Goal: Information Seeking & Learning: Compare options

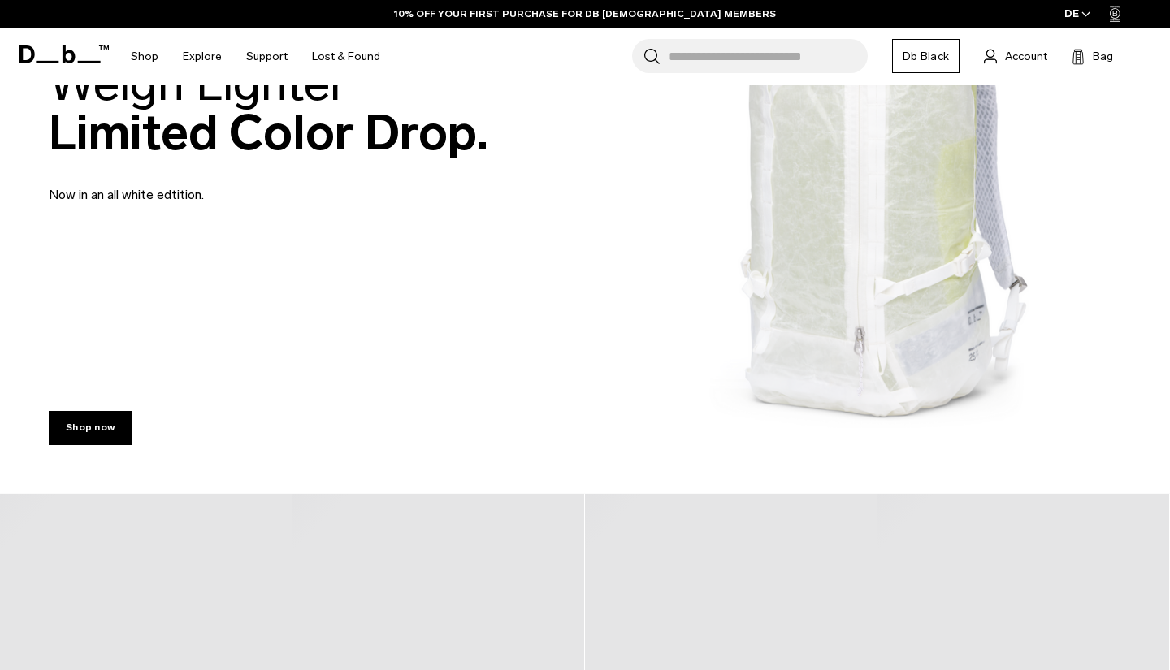
scroll to position [395, 0]
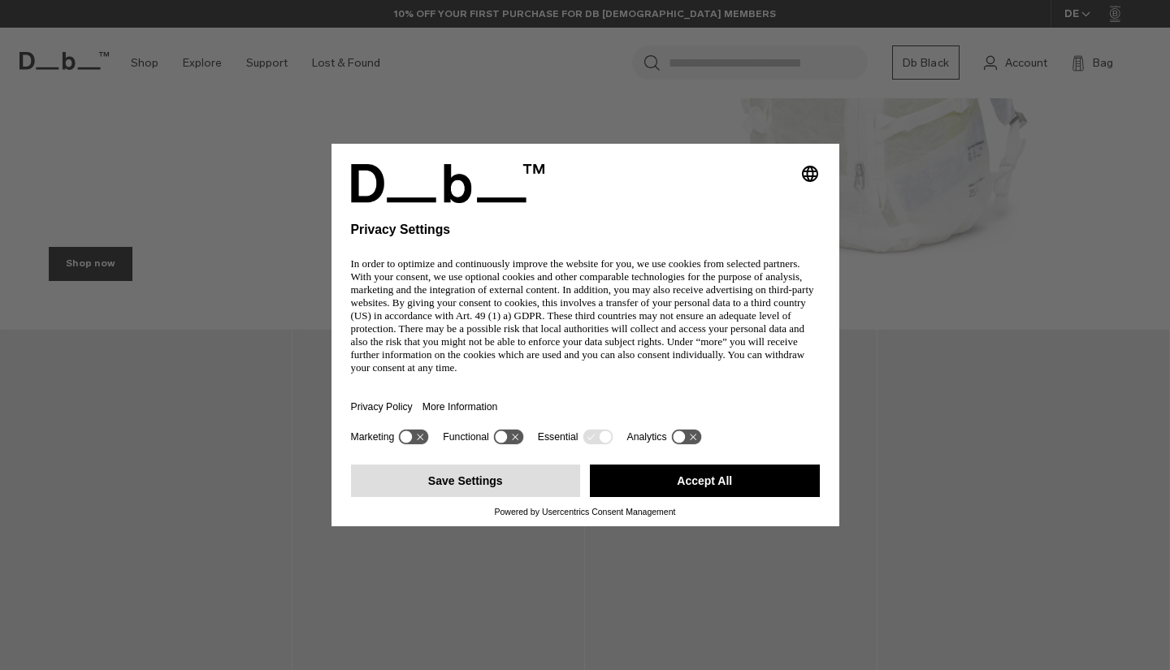
click at [458, 493] on button "Save Settings" at bounding box center [466, 481] width 230 height 33
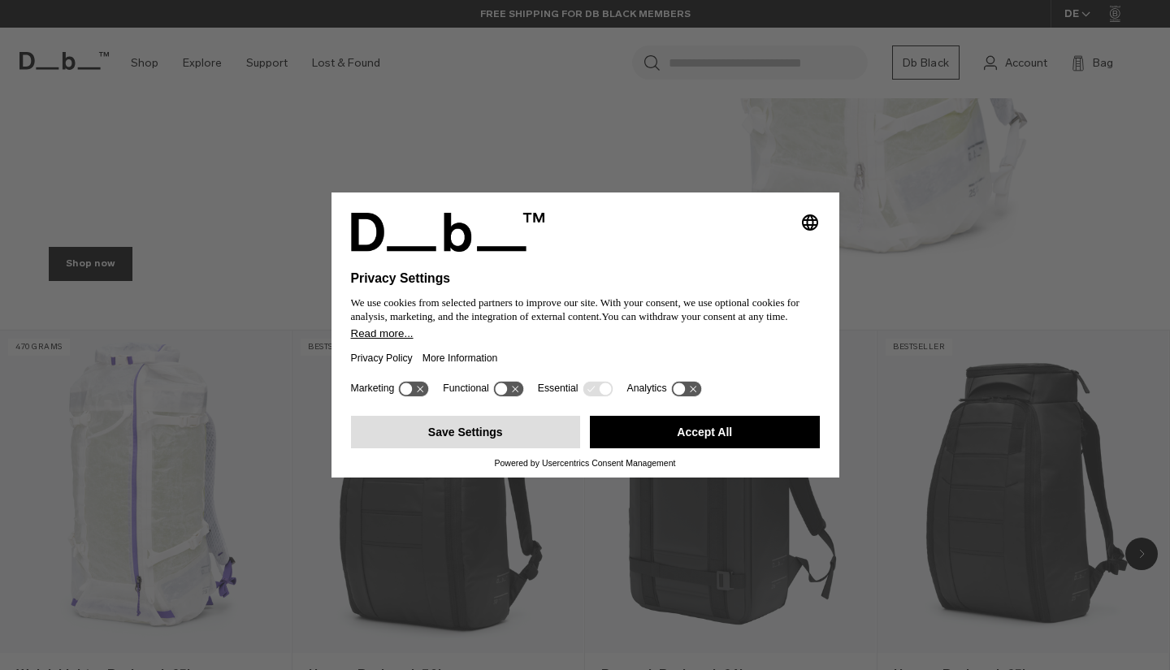
scroll to position [0, 0]
click at [464, 432] on link "Hugger Backpack 30L" at bounding box center [438, 492] width 291 height 323
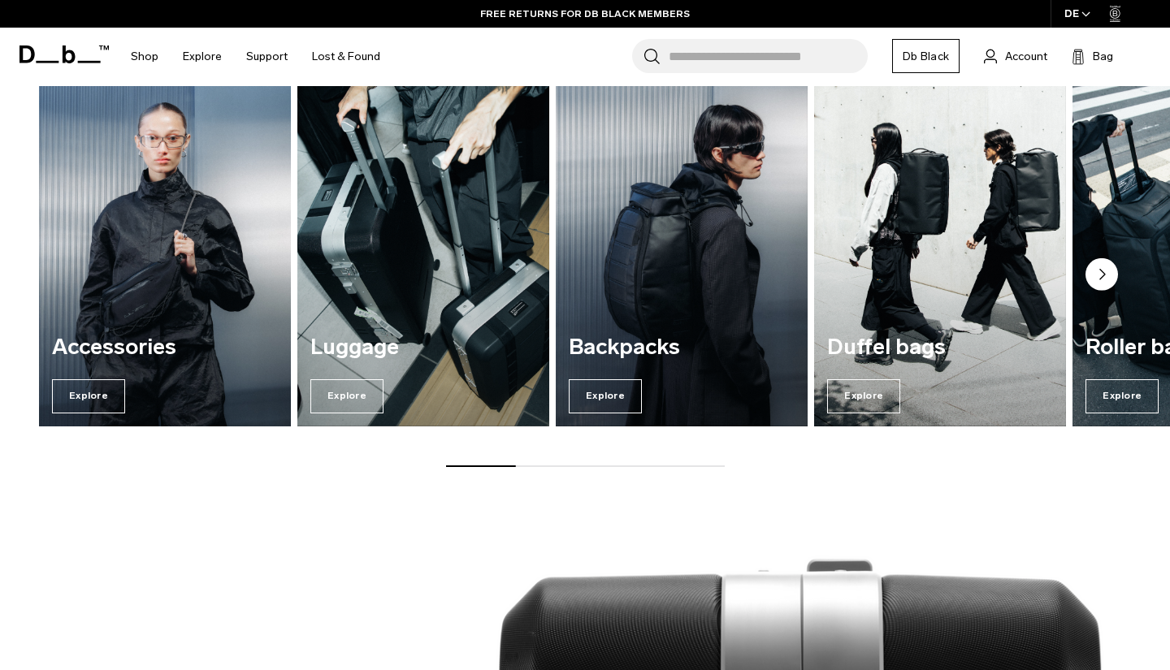
scroll to position [1149, 0]
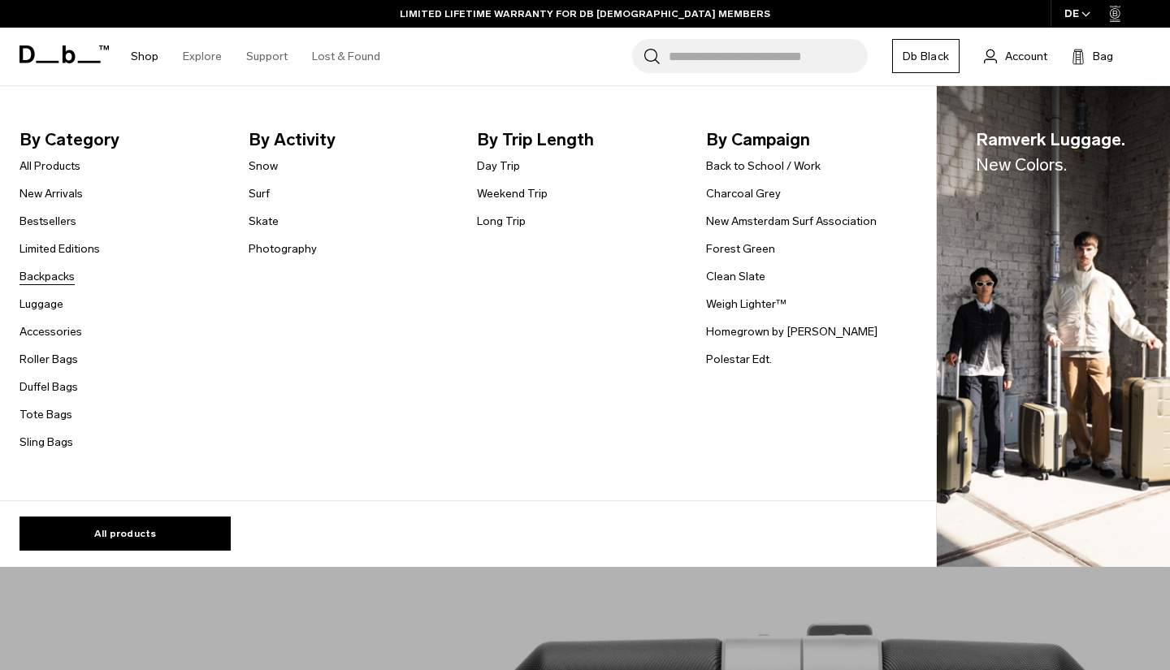
click at [62, 277] on link "Backpacks" at bounding box center [47, 276] width 55 height 17
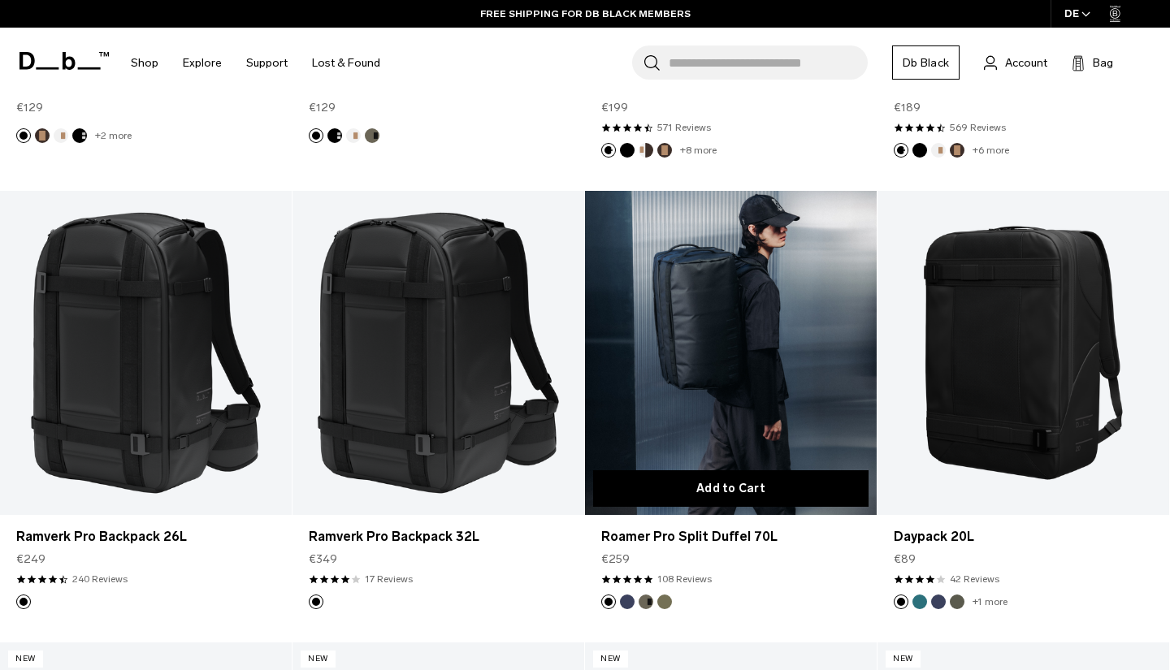
scroll to position [2020, 0]
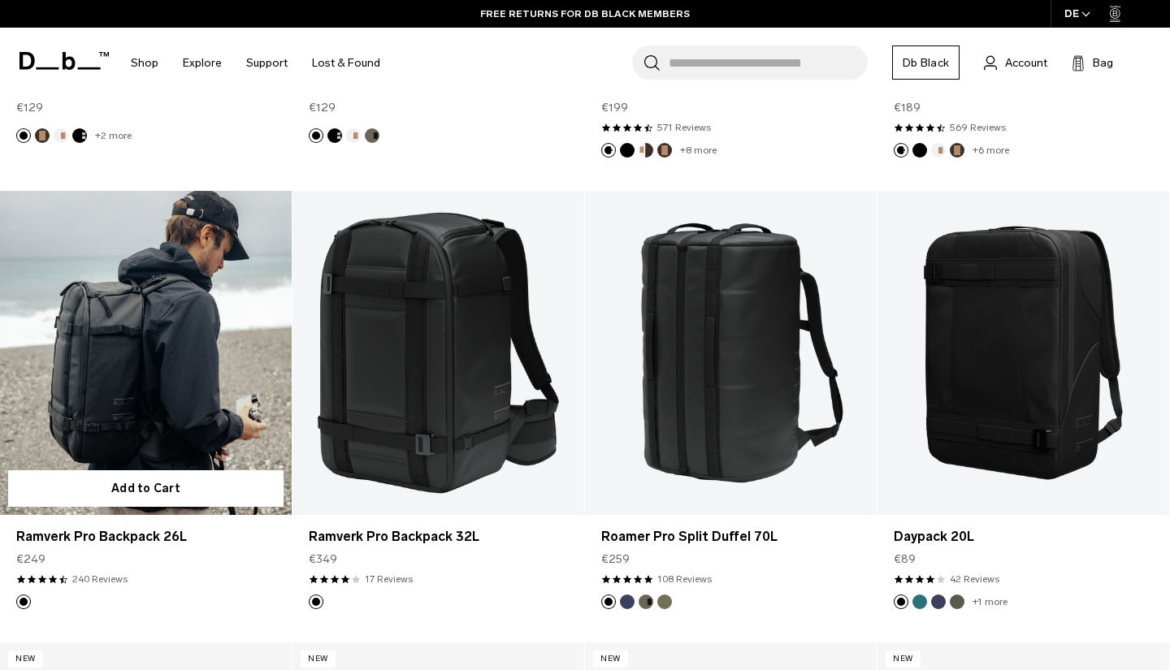
click at [241, 390] on link "Ramverk Pro Backpack 26L" at bounding box center [146, 353] width 292 height 324
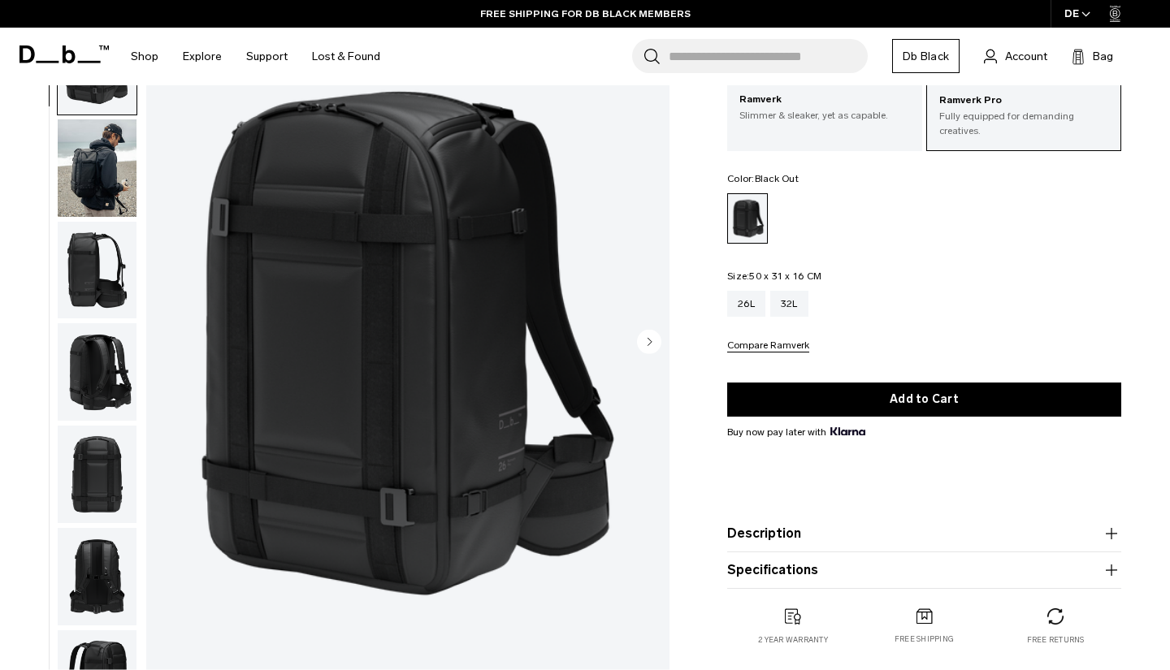
click at [91, 263] on img "button" at bounding box center [97, 270] width 79 height 98
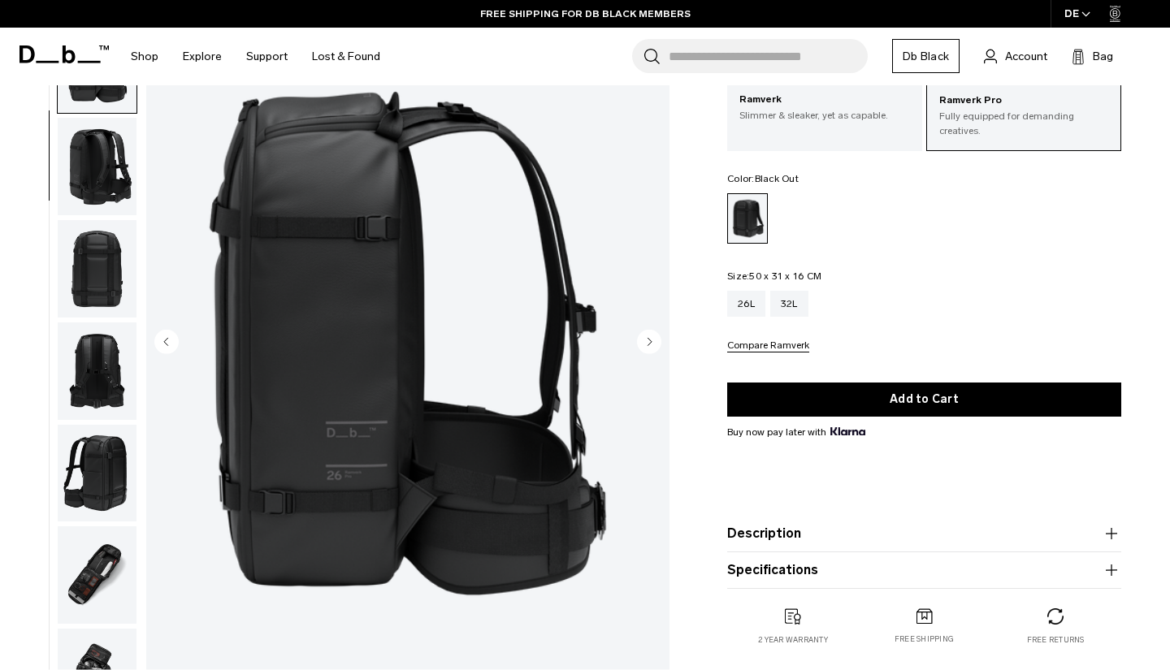
scroll to position [207, 0]
click at [98, 364] on img "button" at bounding box center [97, 370] width 79 height 98
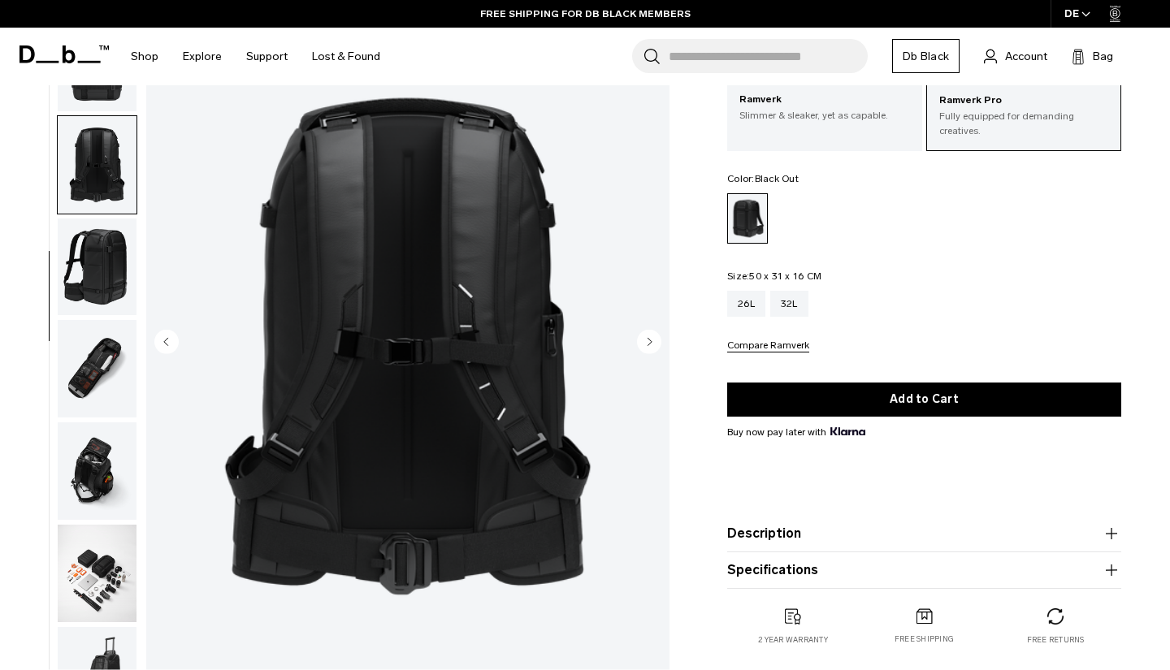
scroll to position [517, 0]
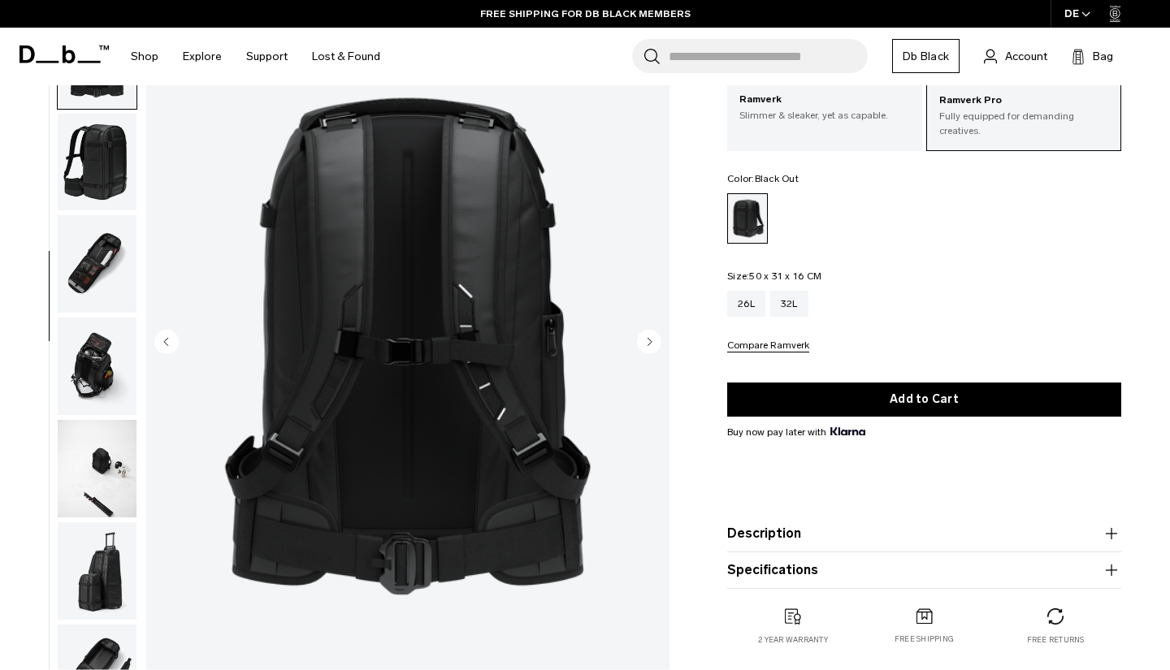
click at [106, 436] on img "button" at bounding box center [97, 469] width 79 height 98
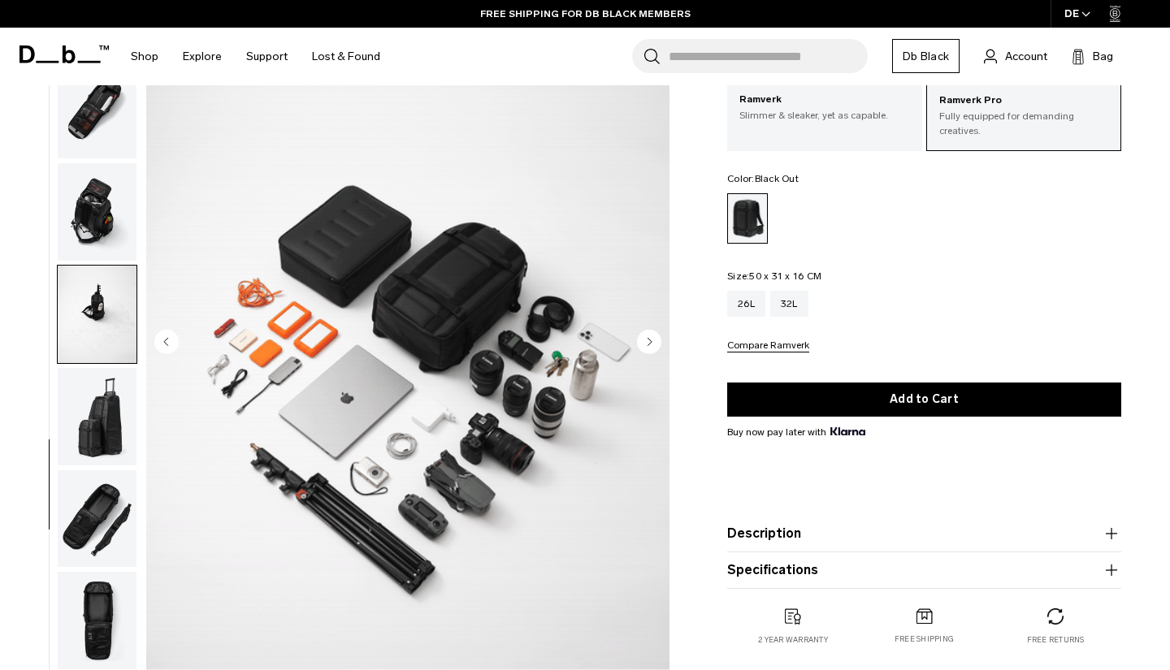
scroll to position [687, 0]
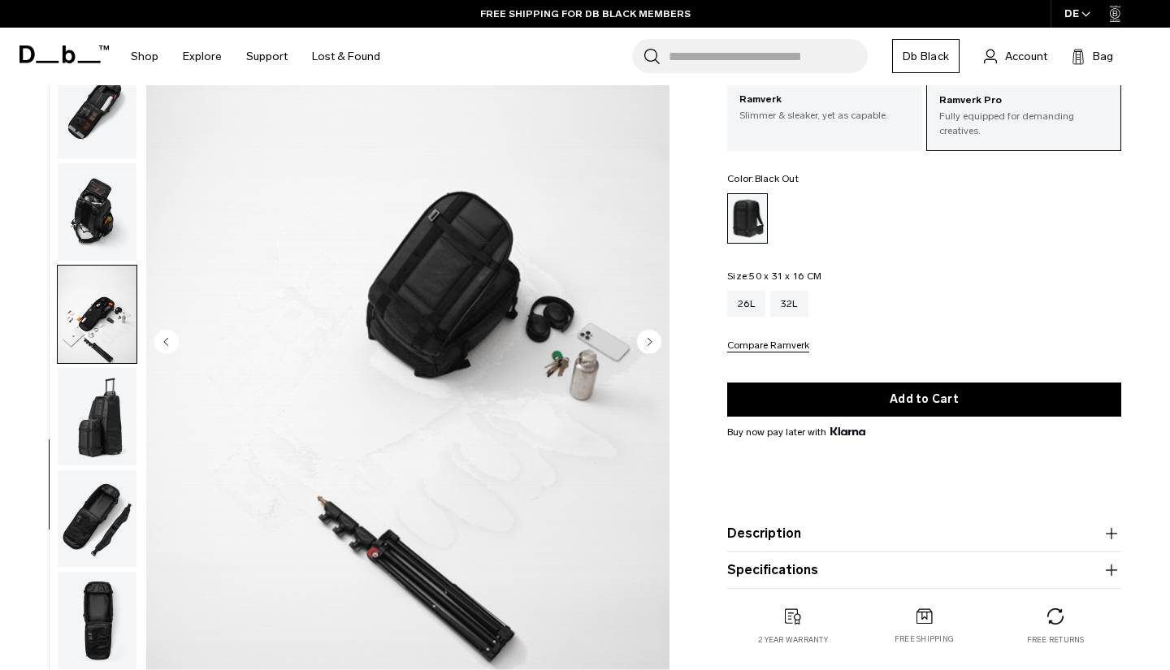
click at [106, 530] on img "button" at bounding box center [97, 519] width 79 height 98
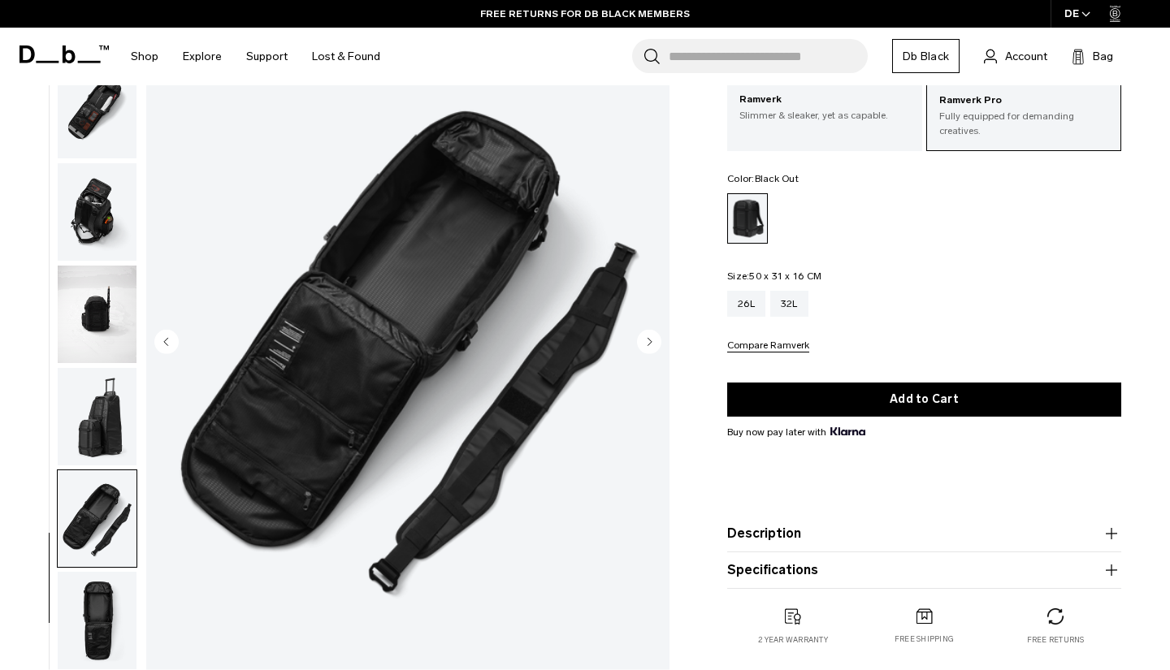
click at [99, 619] on img "button" at bounding box center [97, 621] width 79 height 98
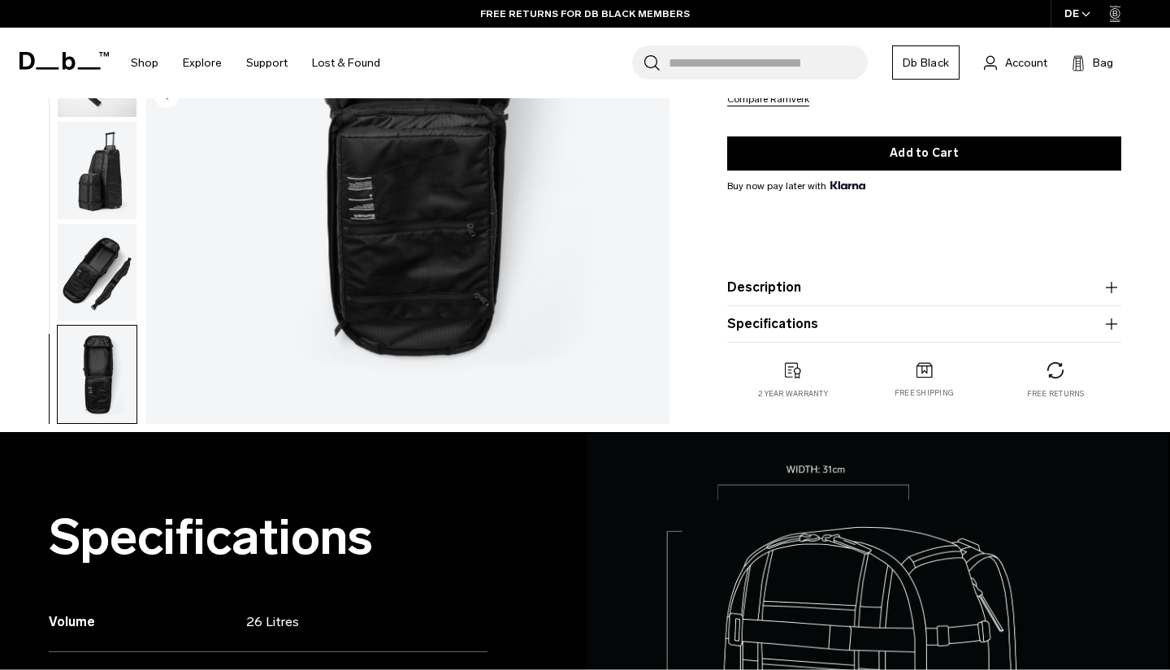
scroll to position [347, 0]
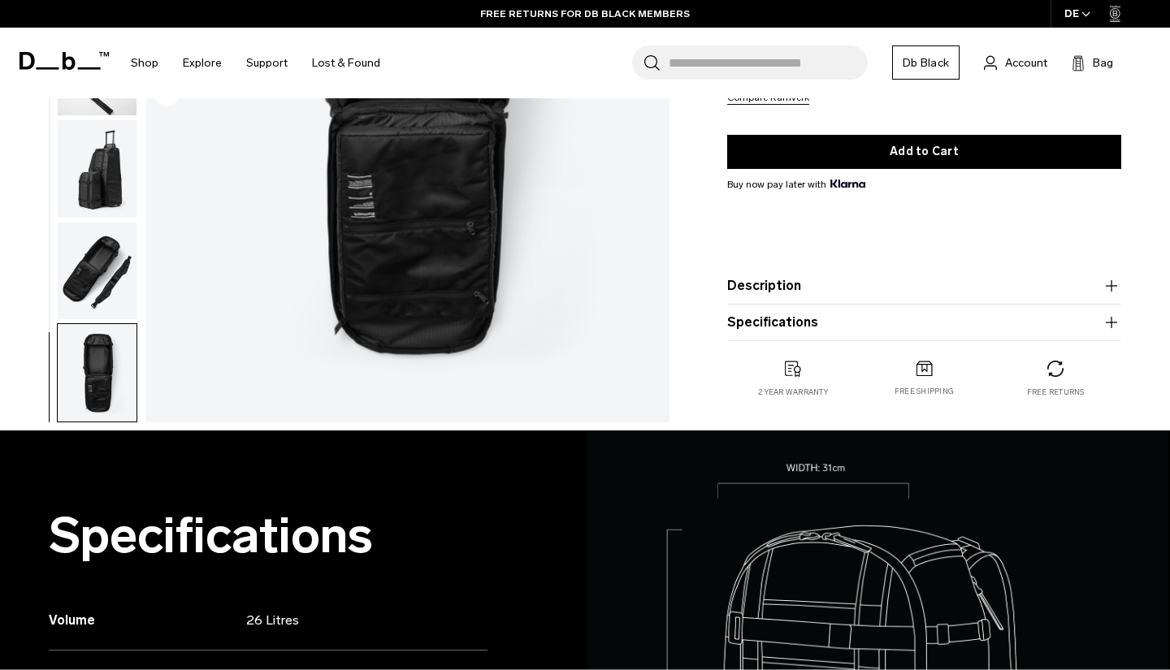
click at [98, 275] on img "button" at bounding box center [97, 271] width 79 height 98
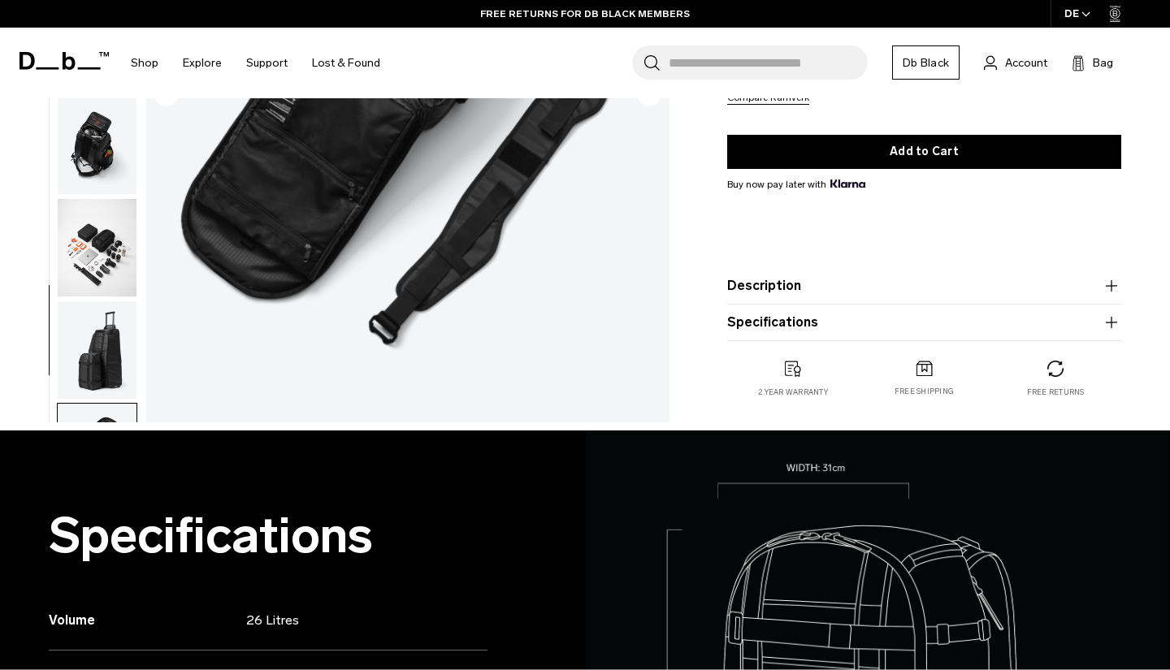
click at [95, 357] on img "button" at bounding box center [97, 351] width 79 height 98
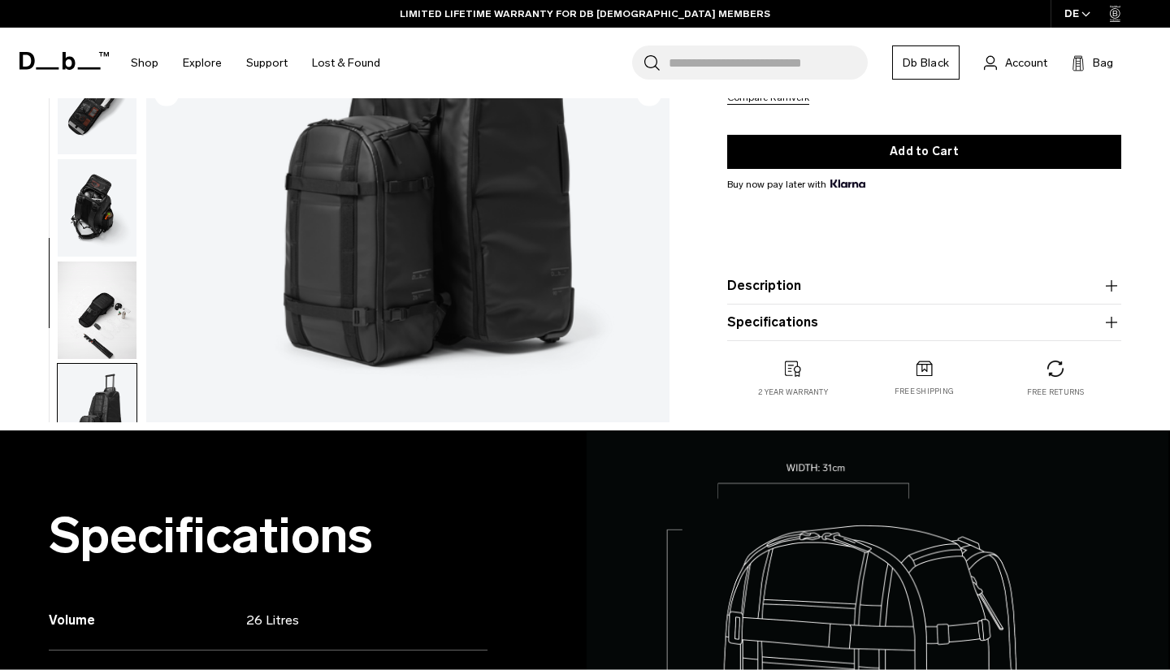
click at [95, 357] on img "button" at bounding box center [97, 311] width 79 height 98
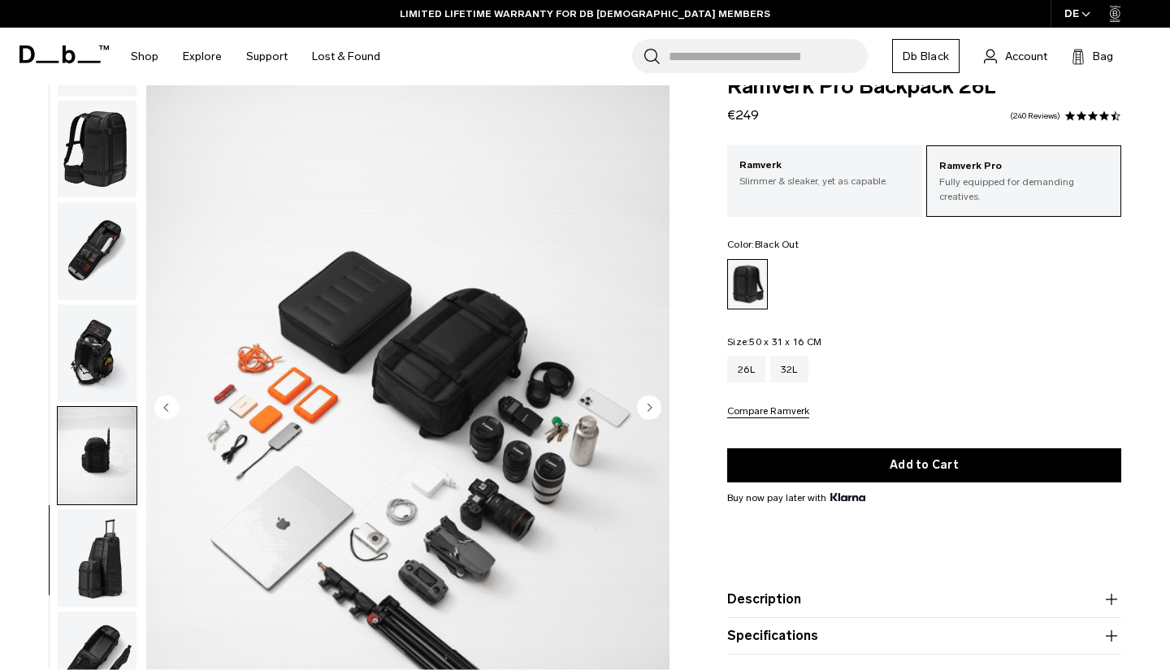
scroll to position [19, 0]
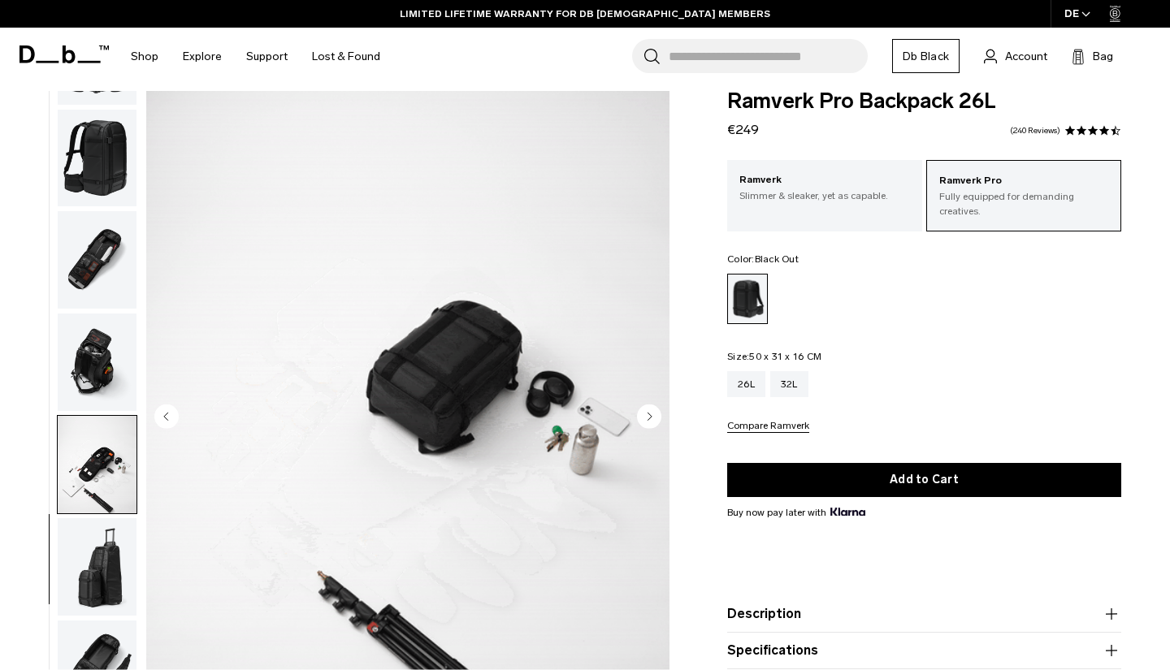
click at [70, 377] on img "button" at bounding box center [97, 363] width 79 height 98
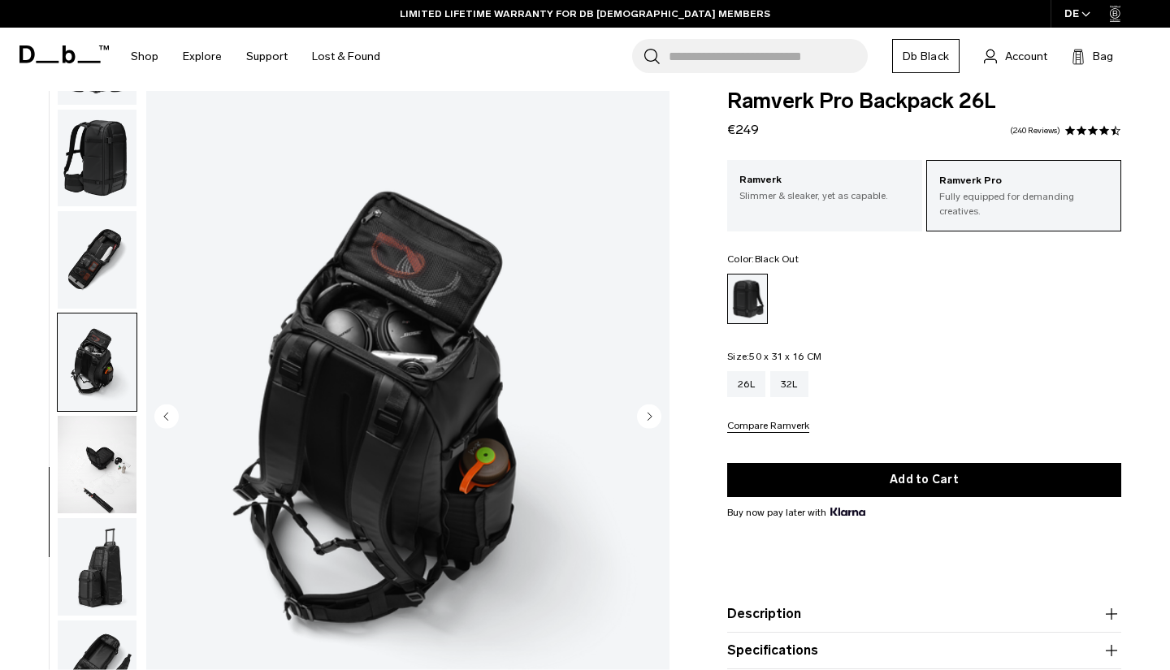
scroll to position [687, 0]
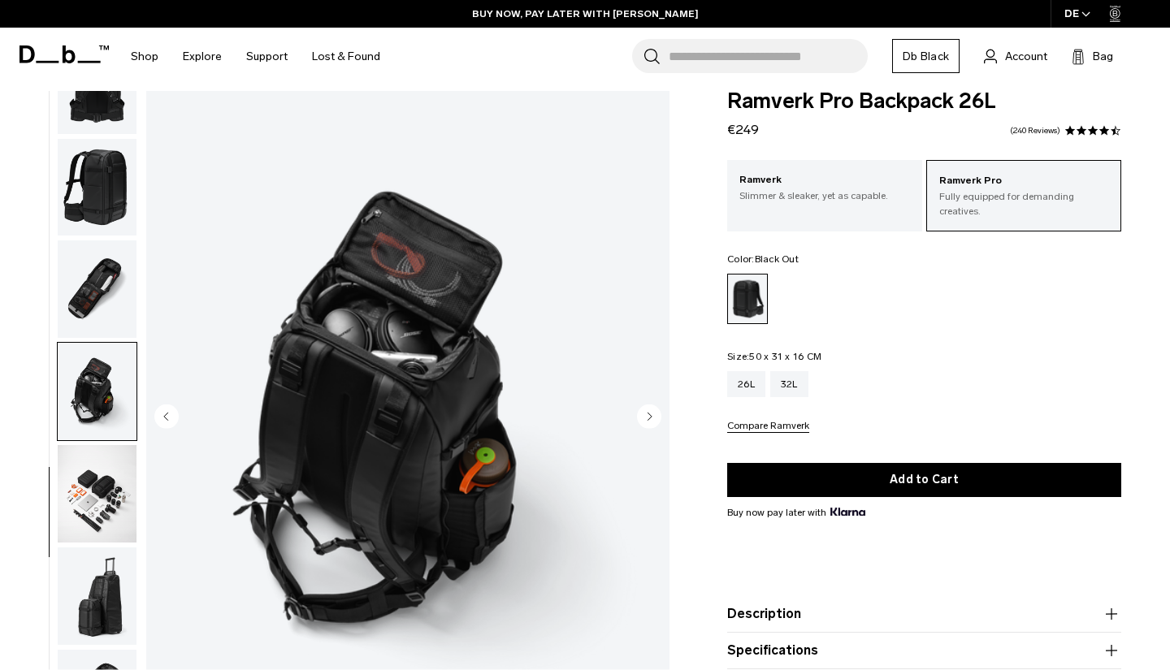
click at [89, 236] on img "button" at bounding box center [97, 188] width 79 height 98
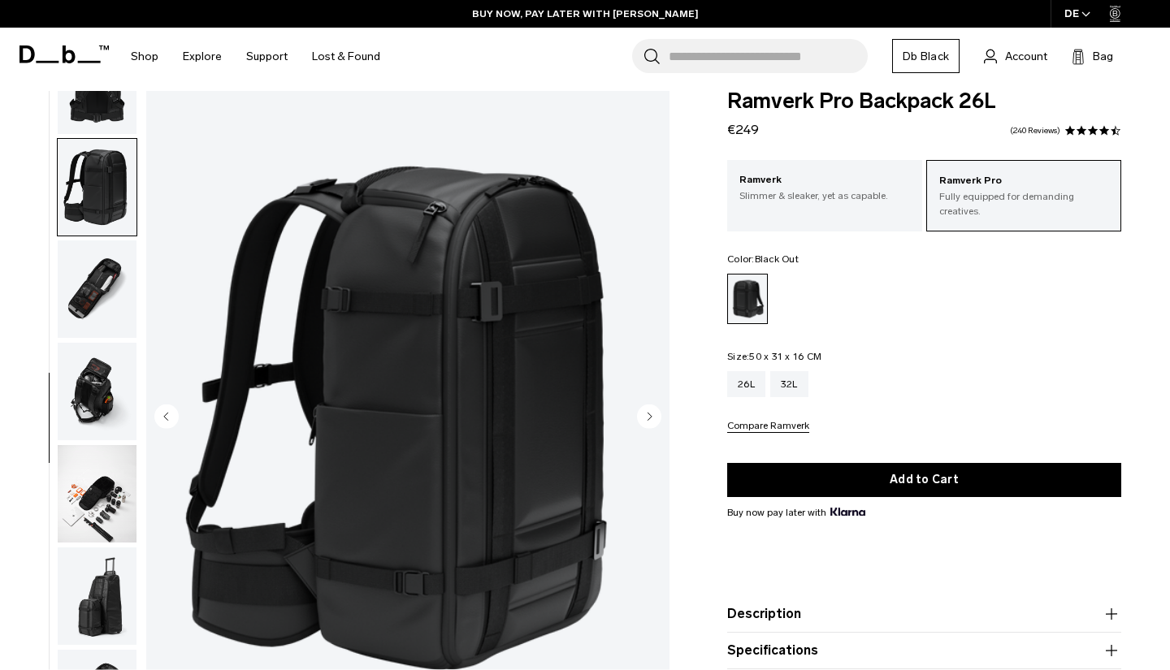
scroll to position [621, 0]
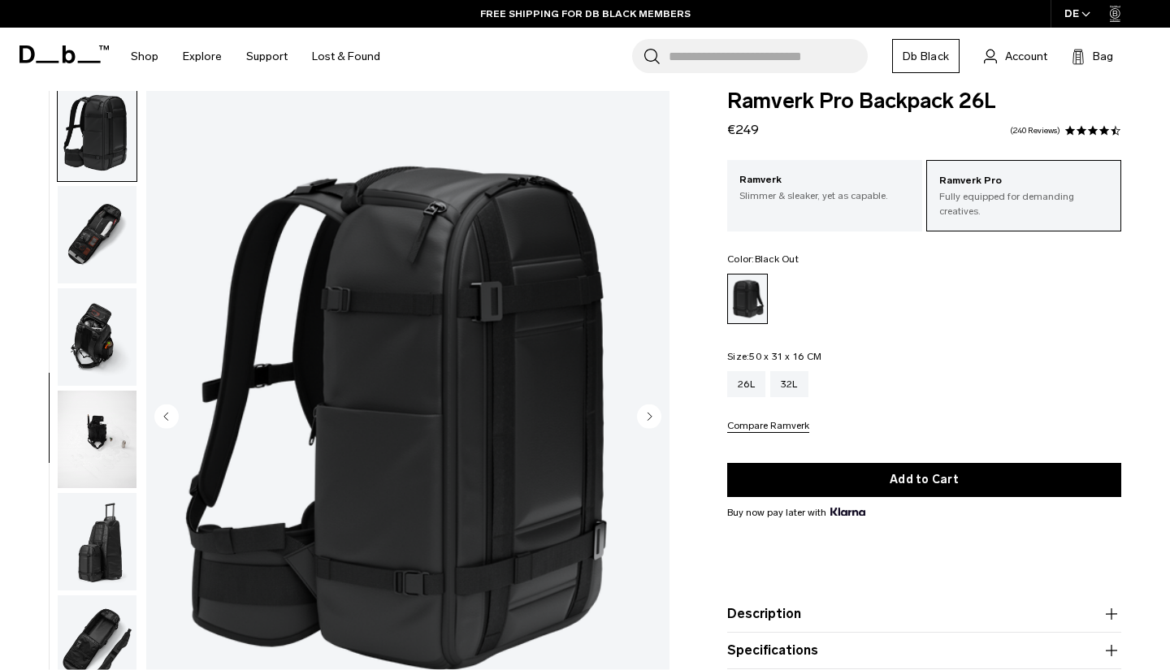
click at [98, 158] on img "button" at bounding box center [97, 134] width 79 height 98
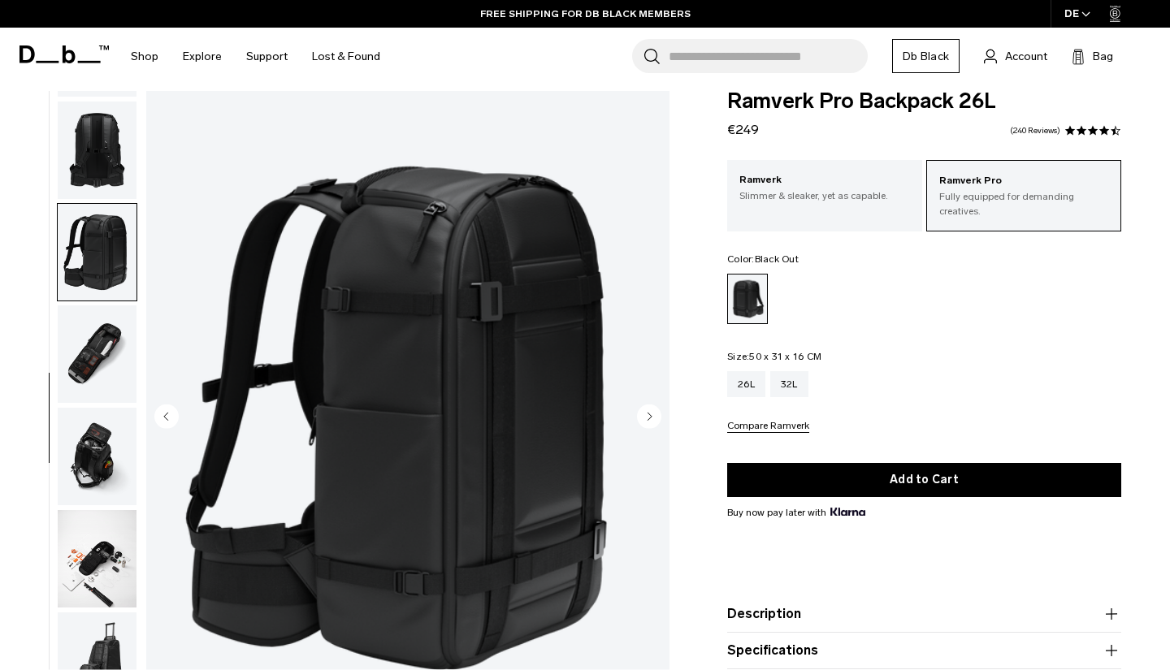
click at [98, 158] on img "button" at bounding box center [97, 151] width 79 height 98
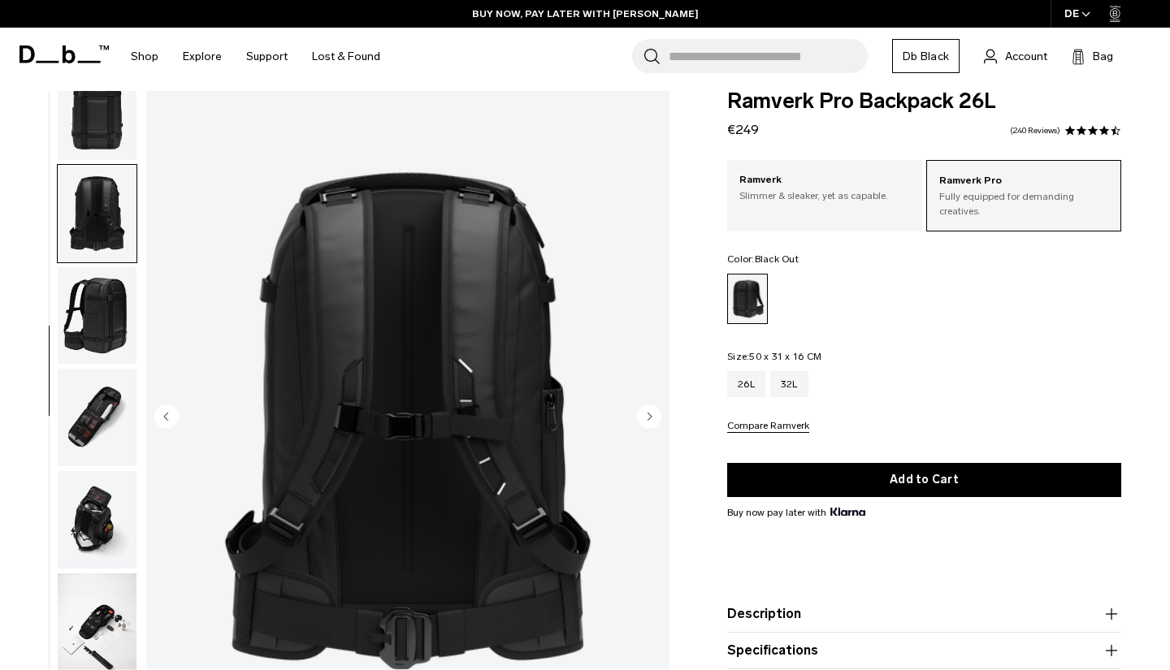
scroll to position [426, 0]
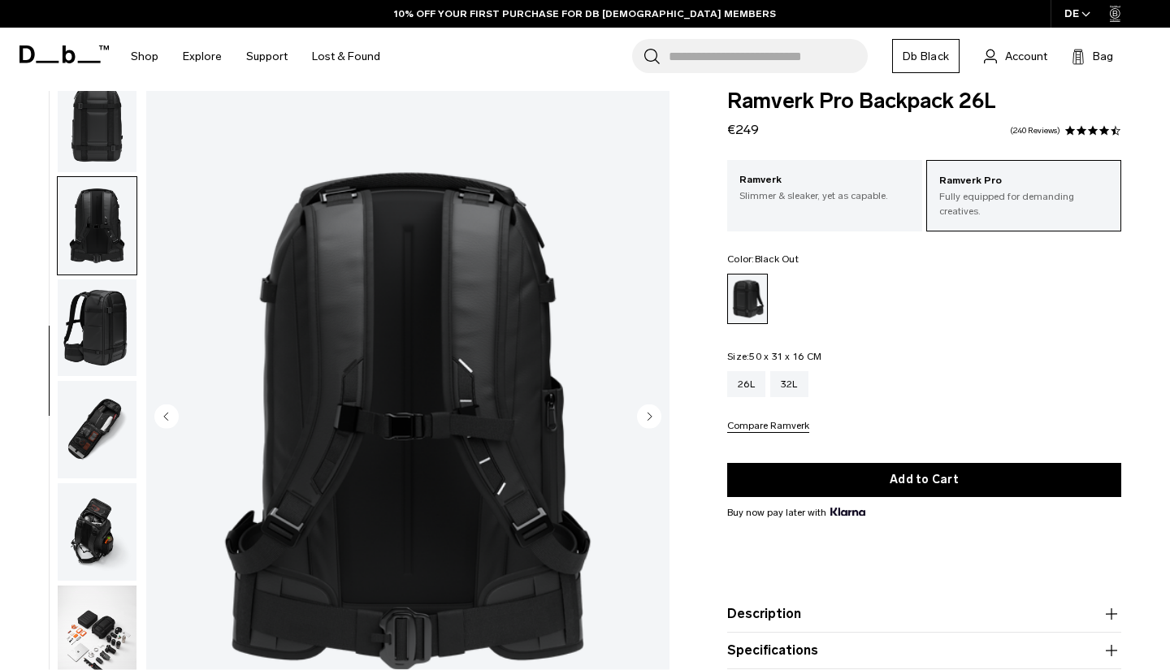
click at [173, 410] on circle "Previous slide" at bounding box center [166, 416] width 24 height 24
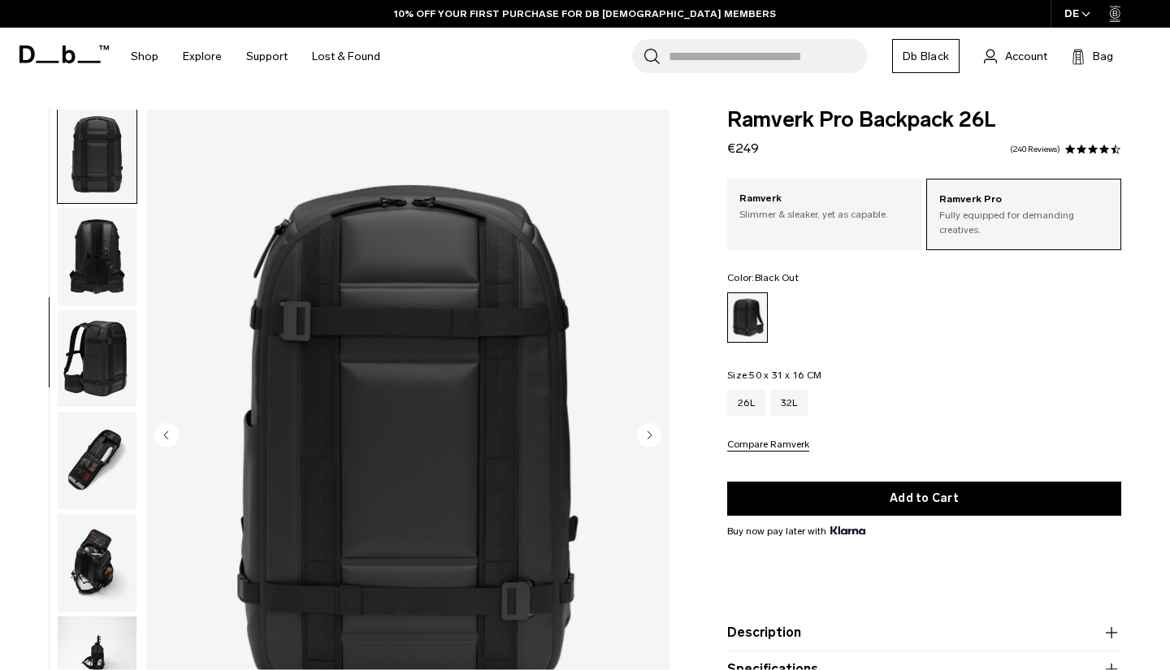
scroll to position [0, 0]
click at [651, 428] on circle "Next slide" at bounding box center [649, 435] width 24 height 24
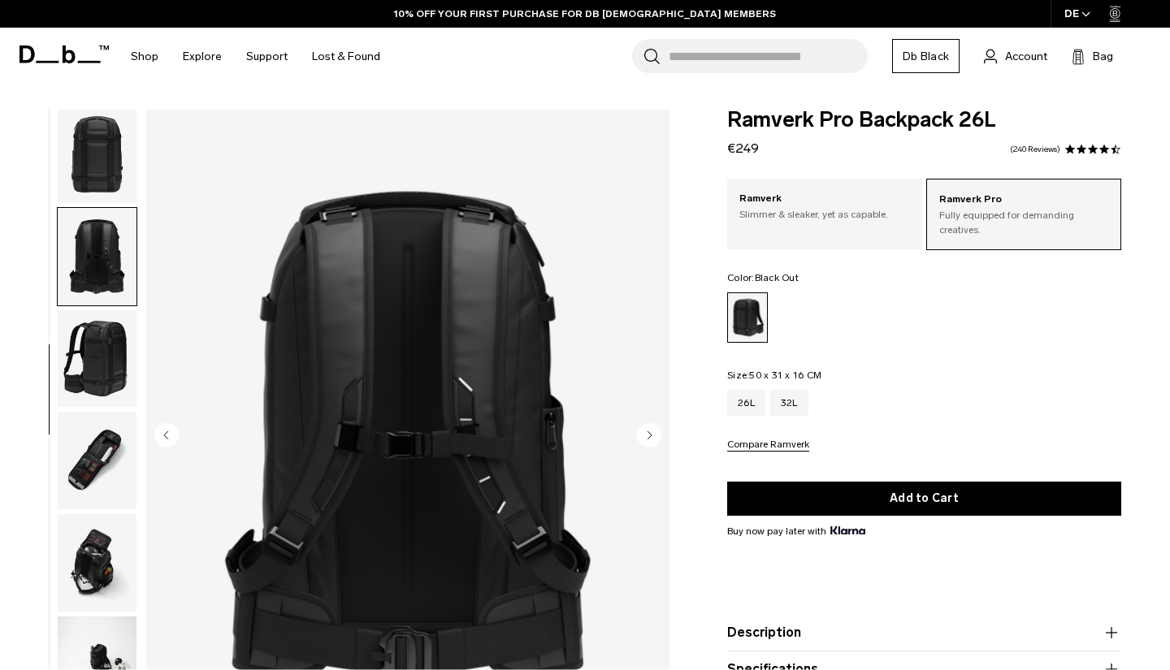
scroll to position [517, 0]
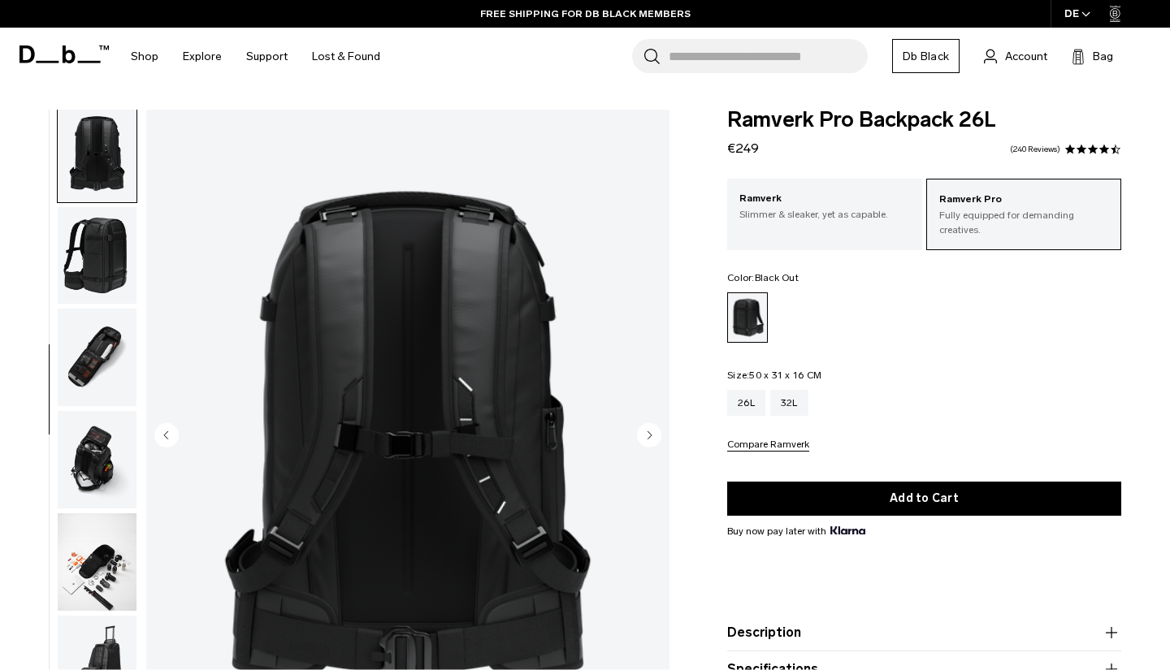
click at [651, 428] on circle "Next slide" at bounding box center [649, 435] width 24 height 24
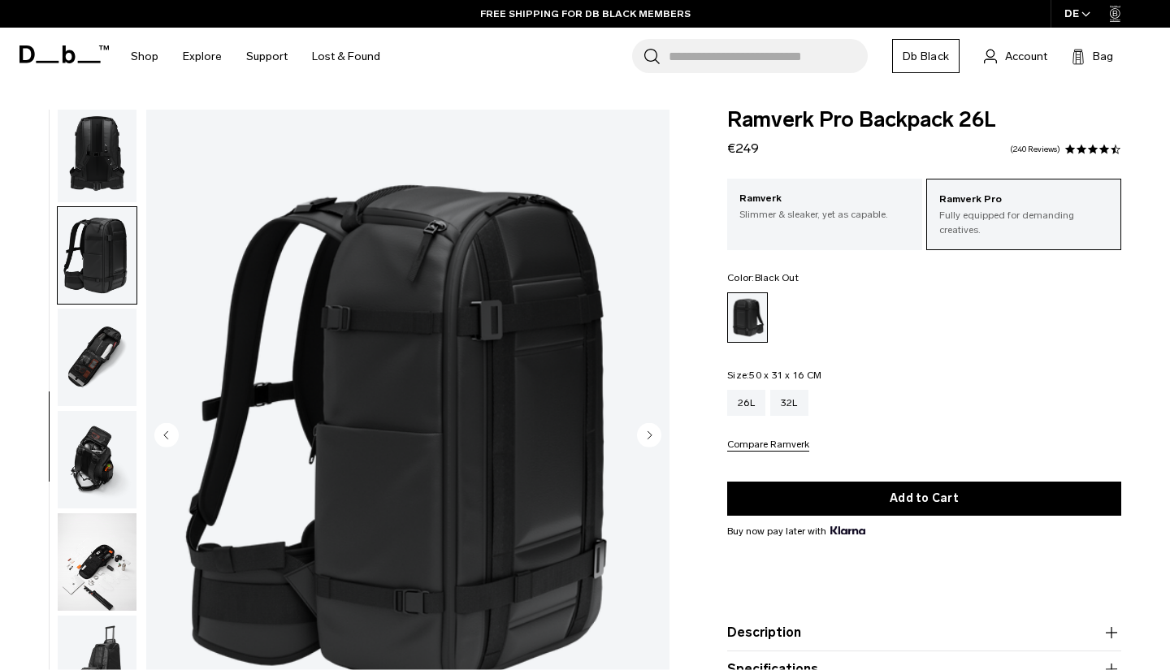
scroll to position [621, 0]
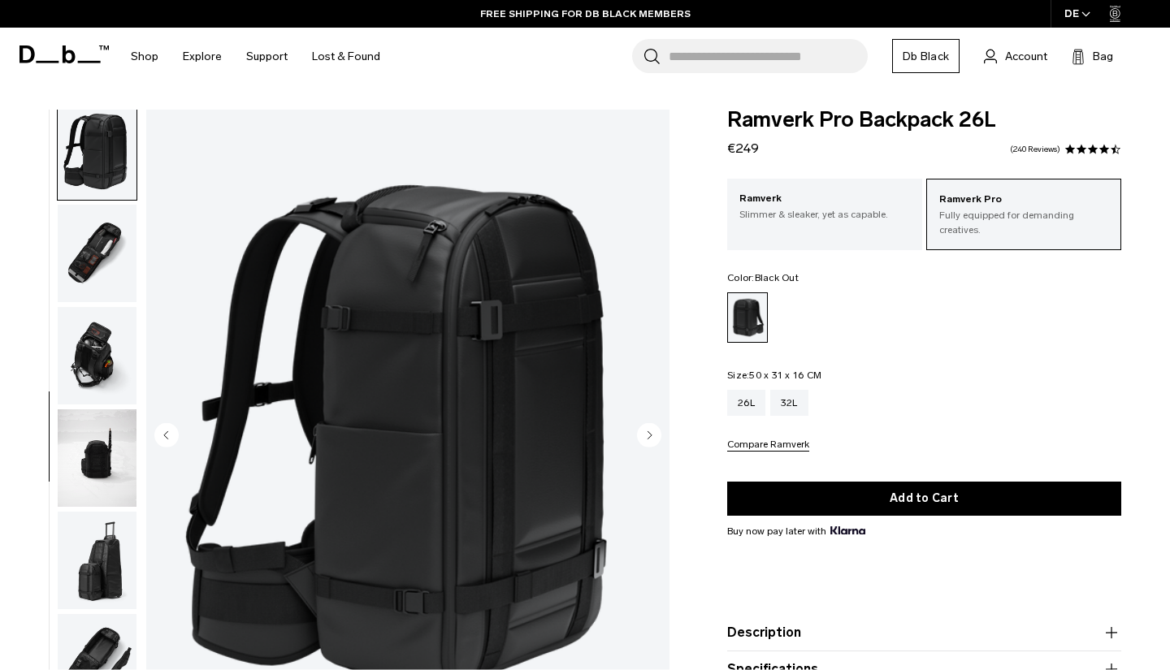
click at [651, 428] on circle "Next slide" at bounding box center [649, 435] width 24 height 24
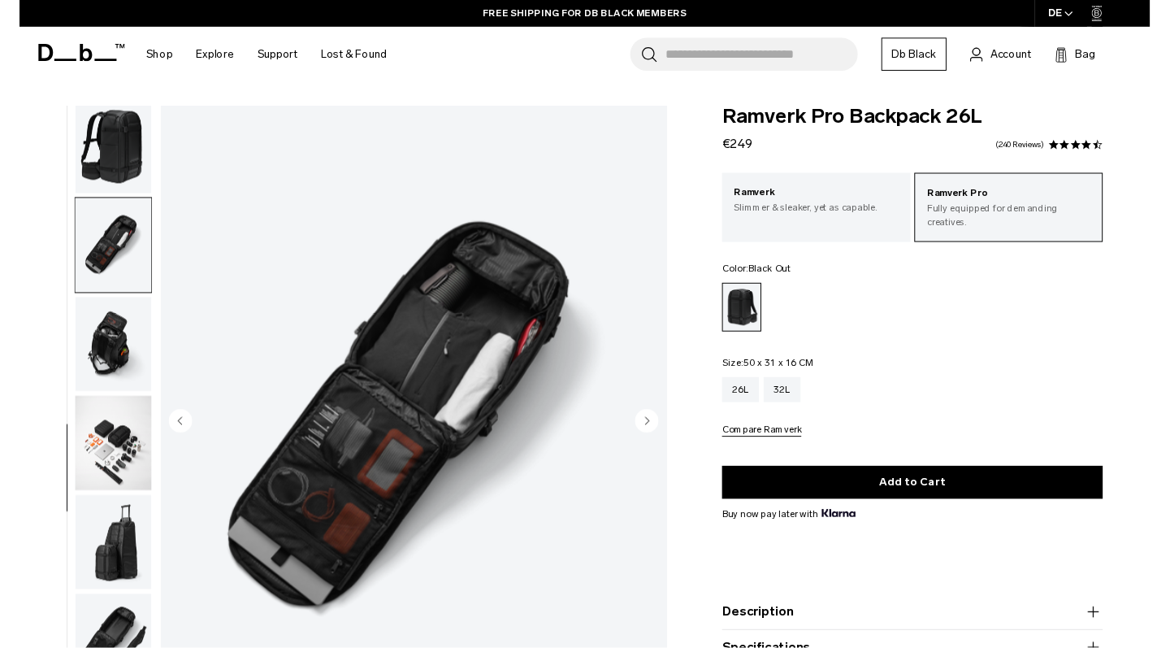
scroll to position [687, 0]
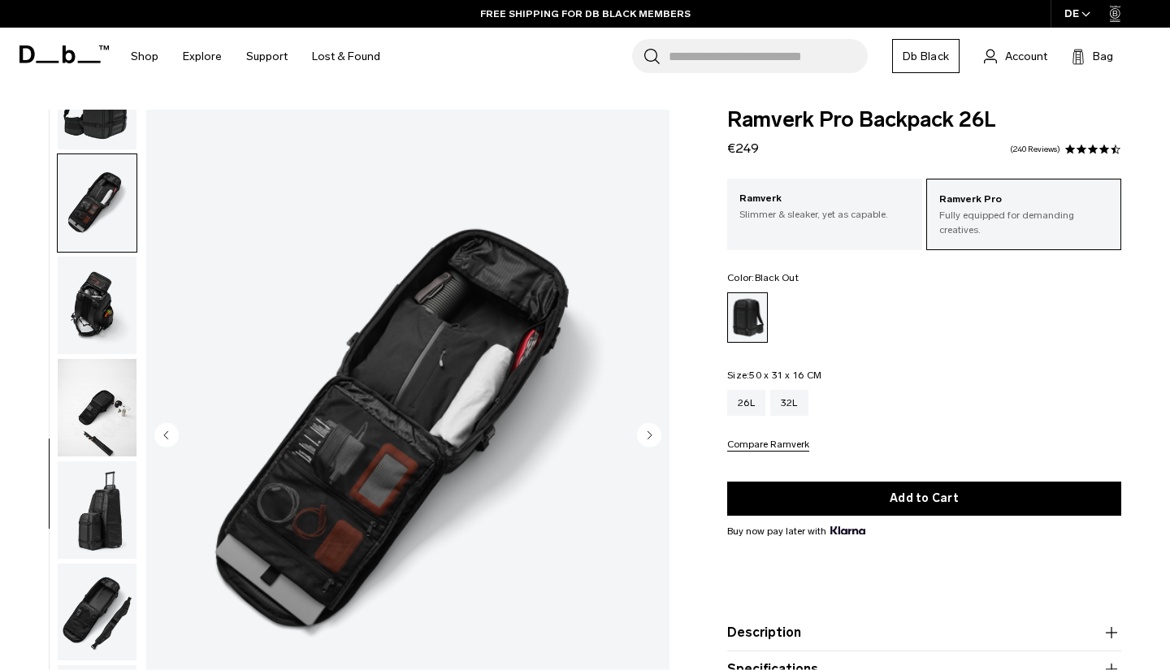
click at [651, 428] on circle "Next slide" at bounding box center [649, 435] width 24 height 24
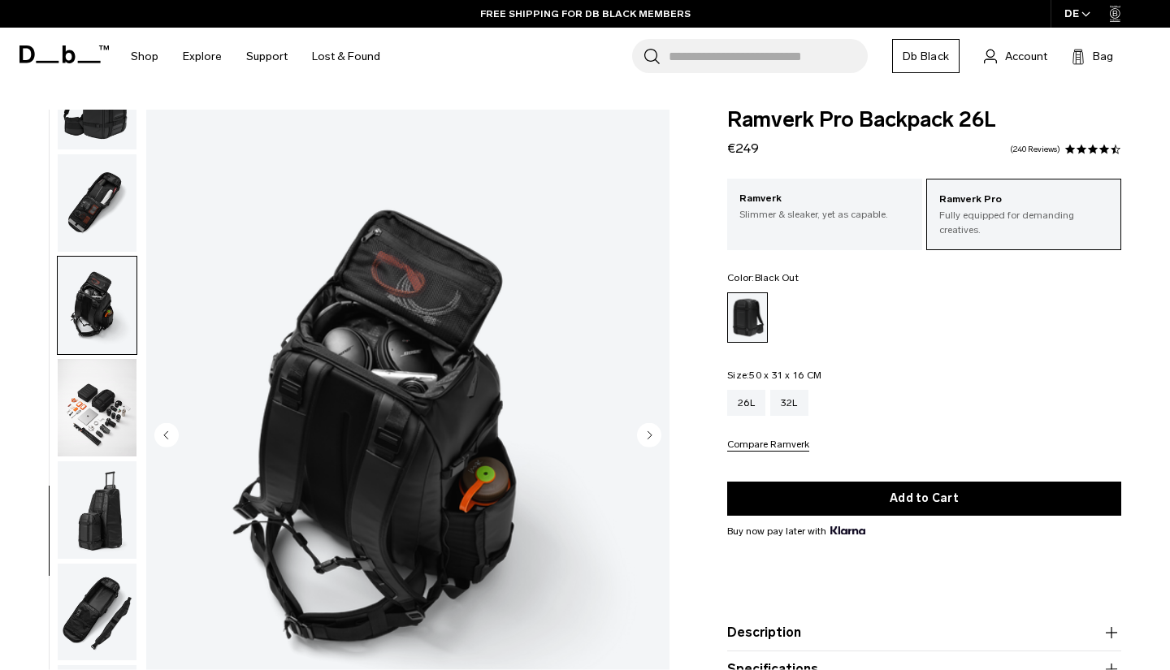
click at [651, 428] on circle "Next slide" at bounding box center [649, 435] width 24 height 24
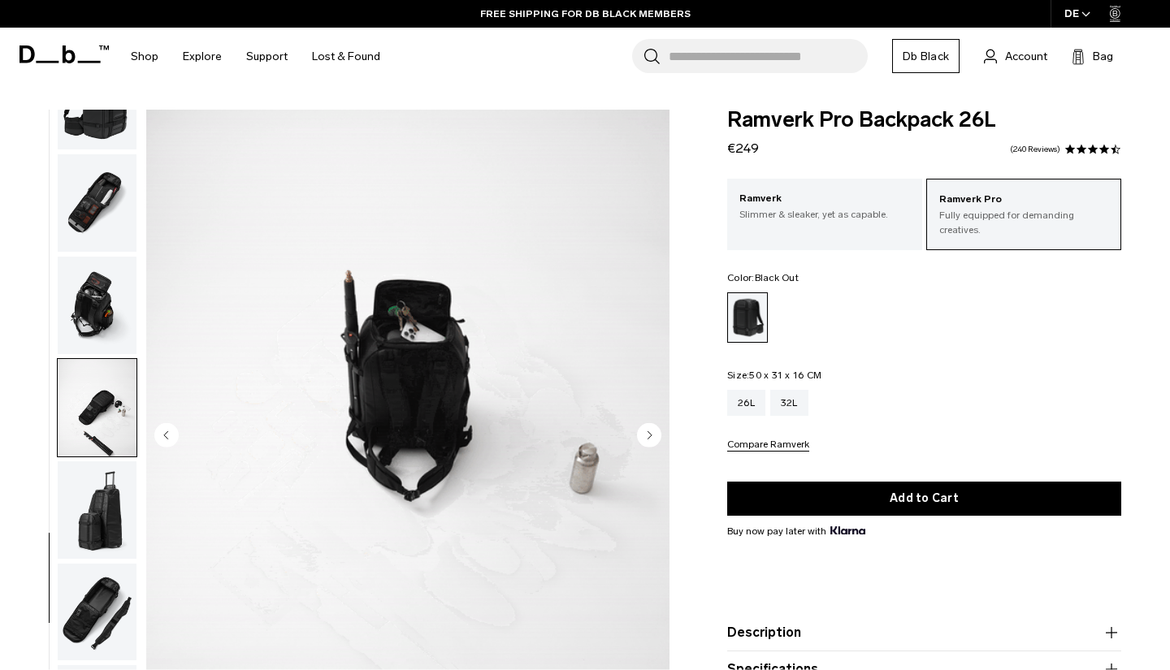
click at [651, 428] on circle "Next slide" at bounding box center [649, 435] width 24 height 24
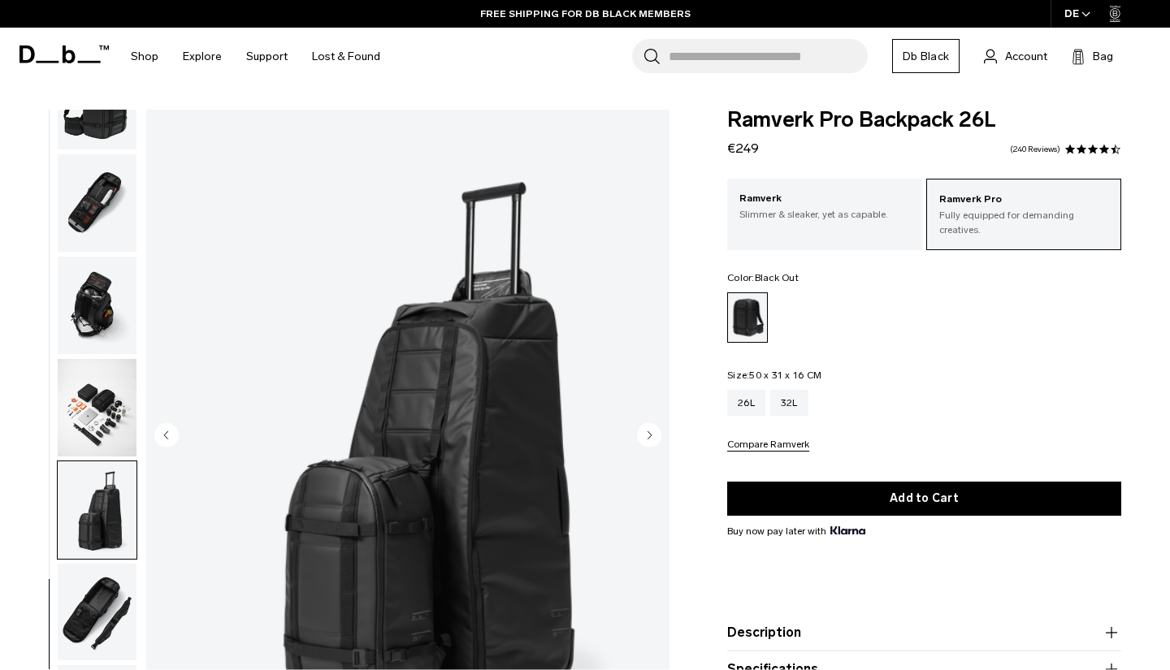
click at [651, 428] on circle "Next slide" at bounding box center [649, 435] width 24 height 24
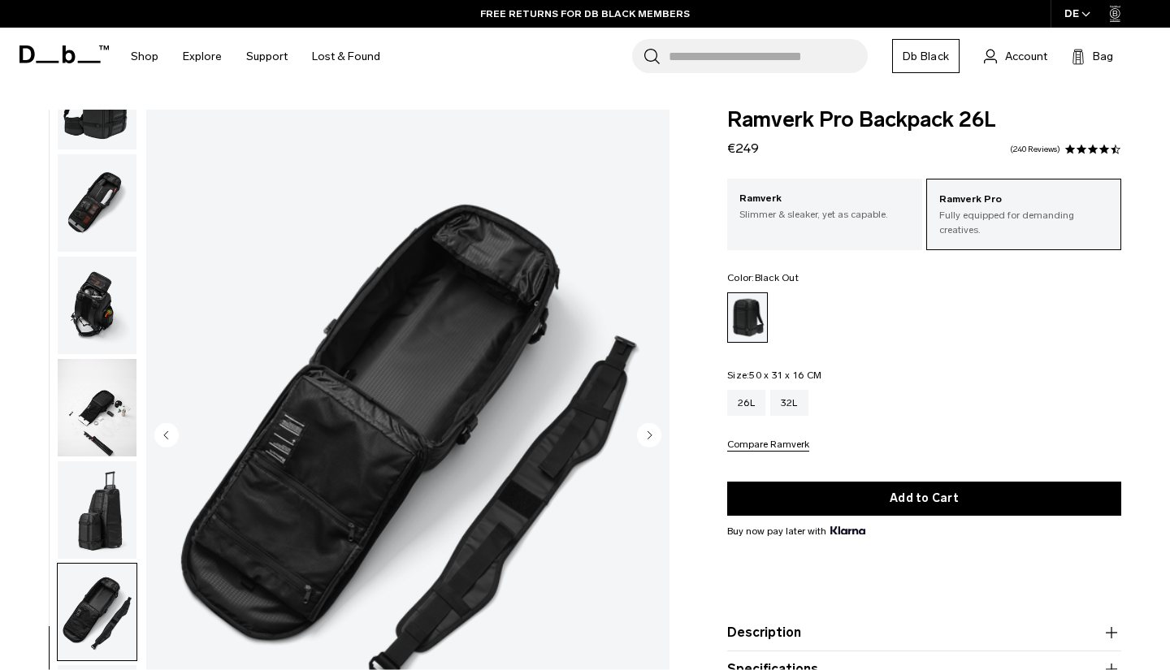
click at [651, 428] on circle "Next slide" at bounding box center [649, 435] width 24 height 24
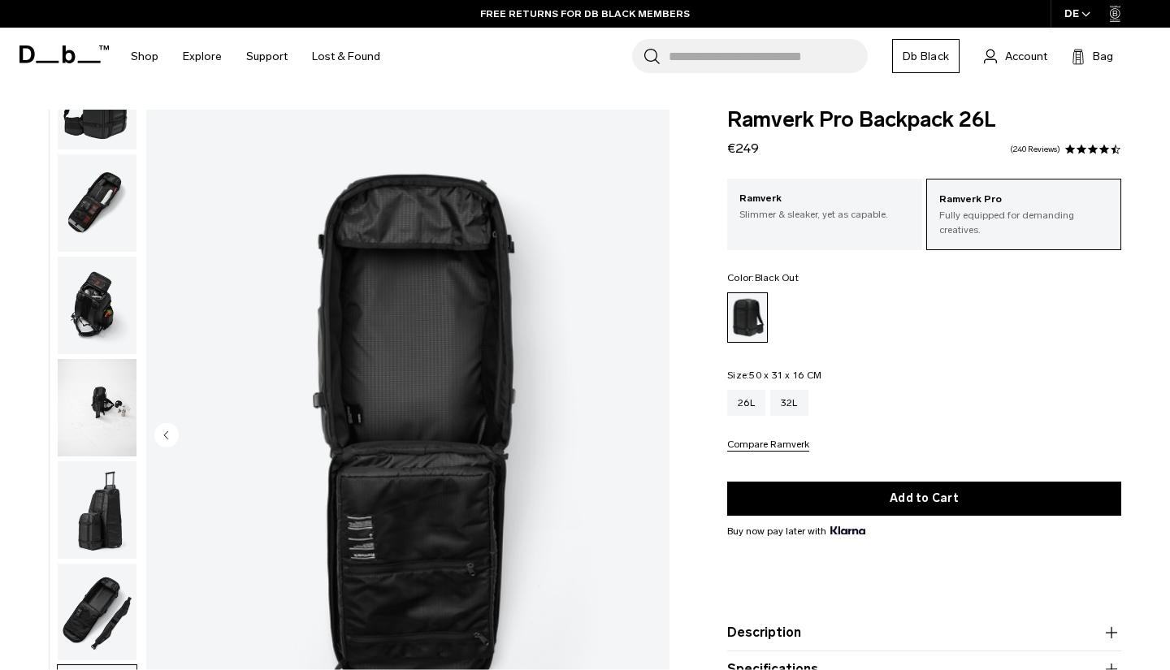
click at [651, 428] on img "13 / 13" at bounding box center [407, 436] width 523 height 653
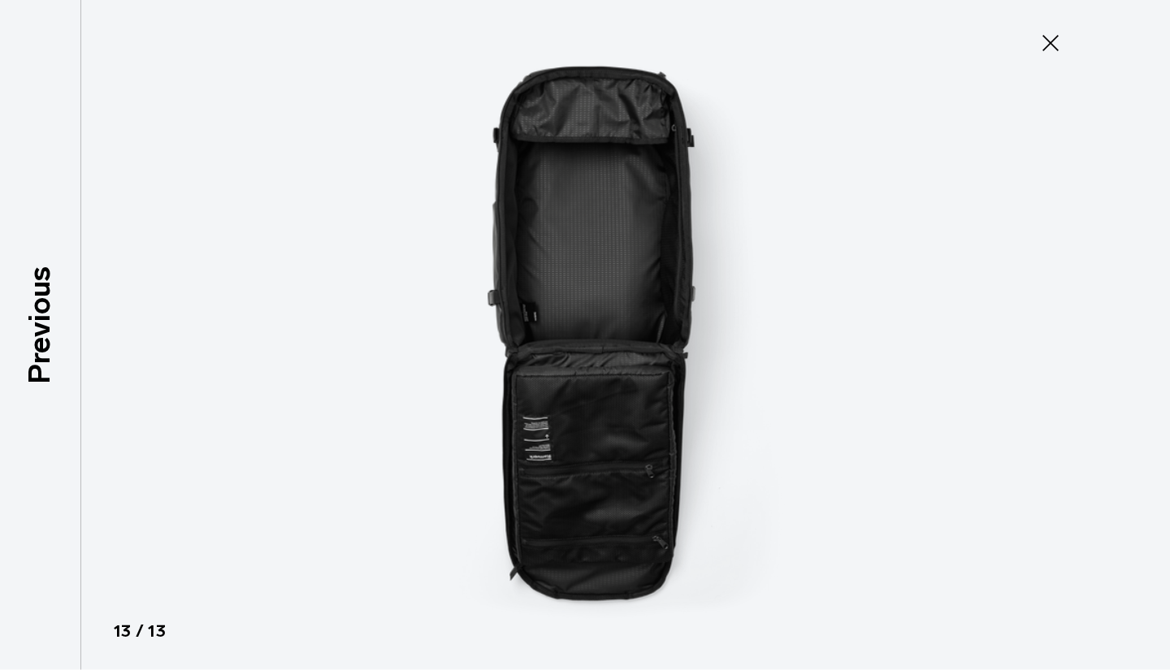
click at [1048, 40] on icon at bounding box center [1051, 43] width 16 height 16
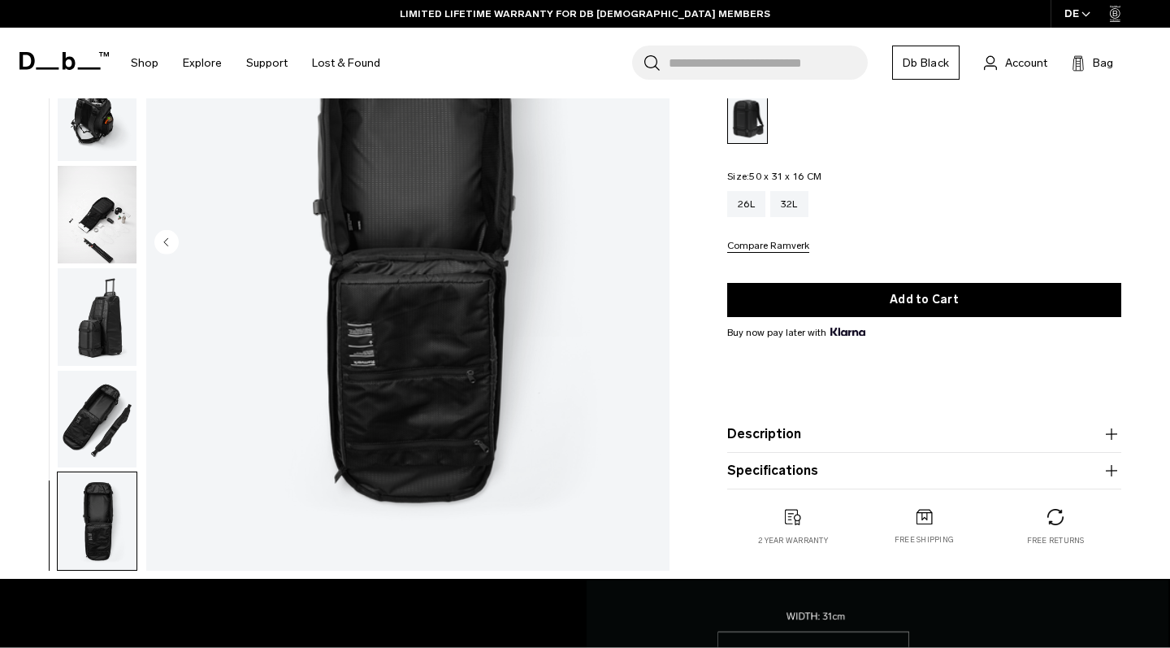
scroll to position [200, 0]
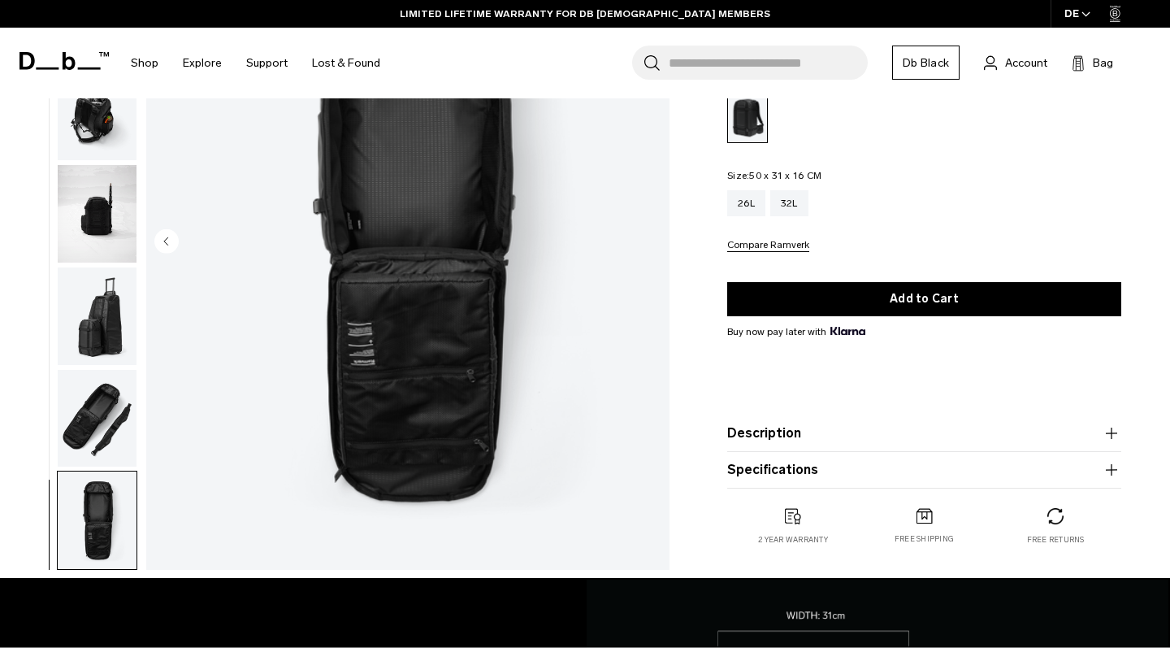
click at [913, 440] on button "Description" at bounding box center [924, 433] width 394 height 20
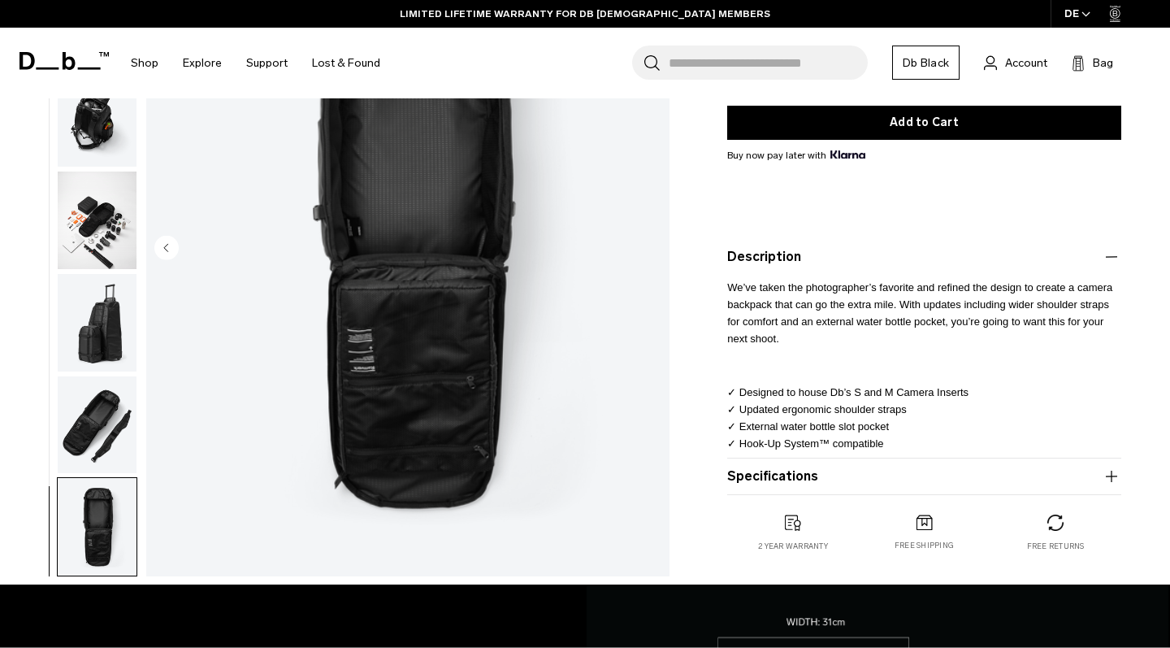
scroll to position [414, 0]
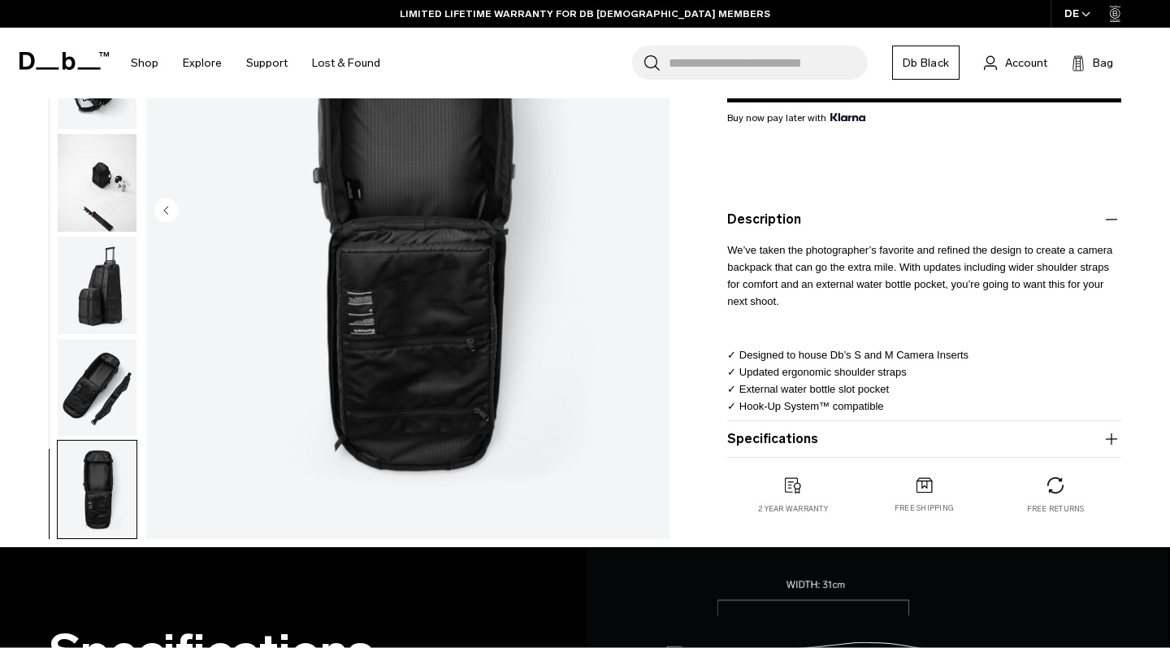
click at [913, 440] on button "Specifications" at bounding box center [924, 439] width 394 height 20
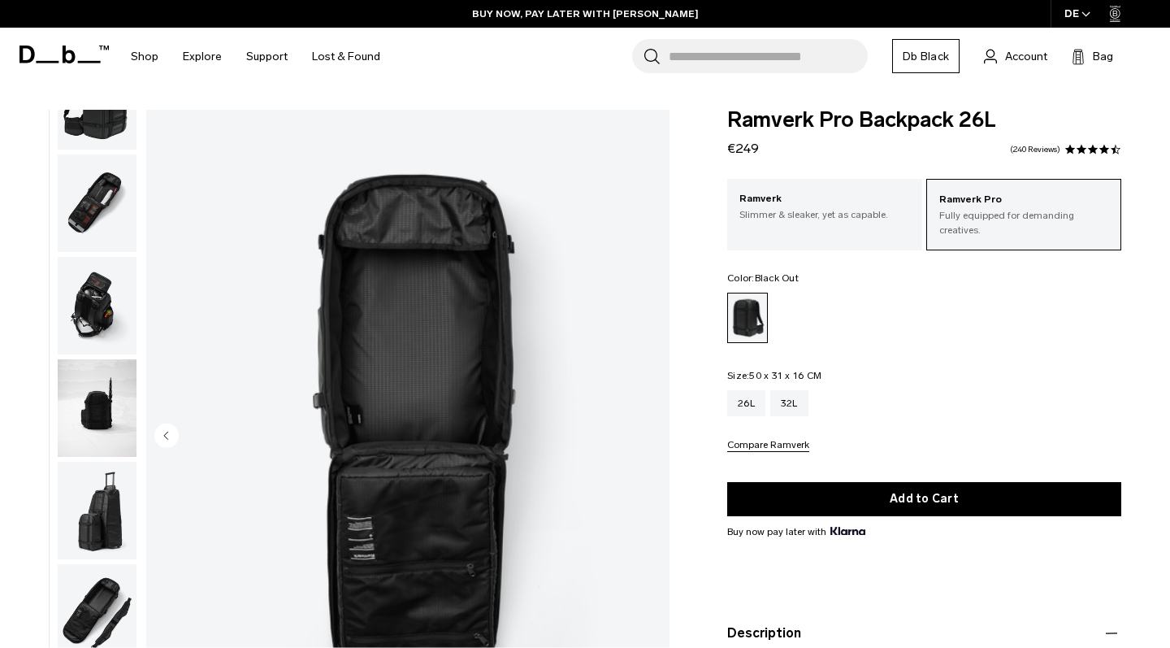
scroll to position [0, 0]
click at [822, 212] on p "Slimmer & sleaker, yet as capable." at bounding box center [825, 214] width 171 height 15
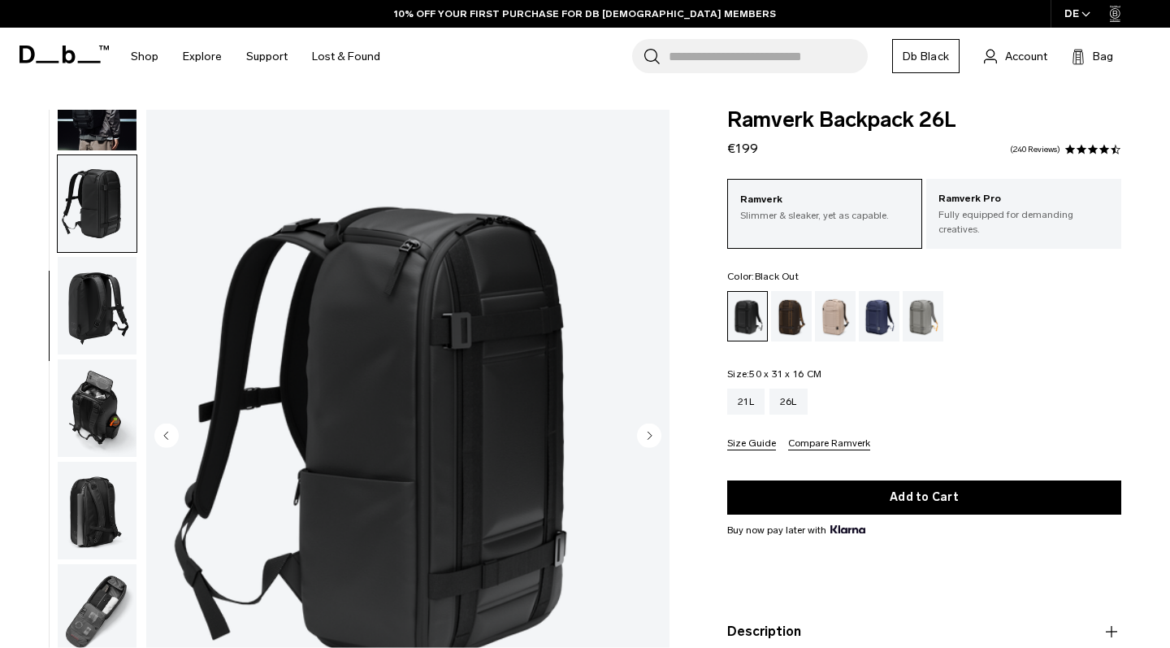
scroll to position [170, 0]
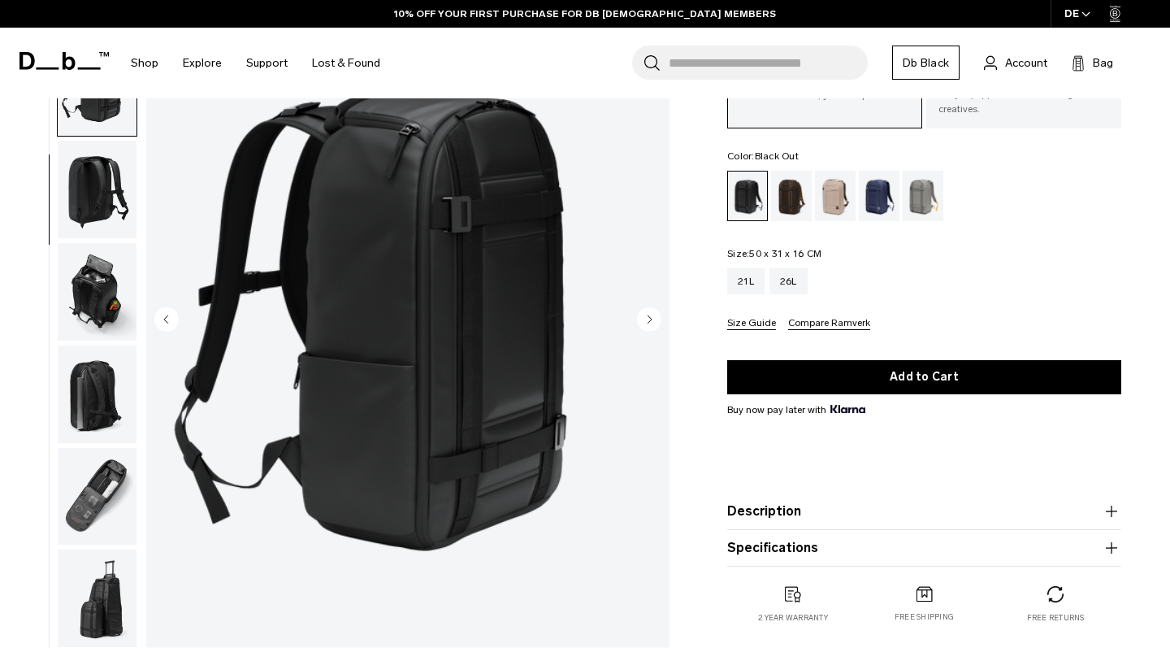
click at [88, 280] on img "button" at bounding box center [97, 292] width 79 height 98
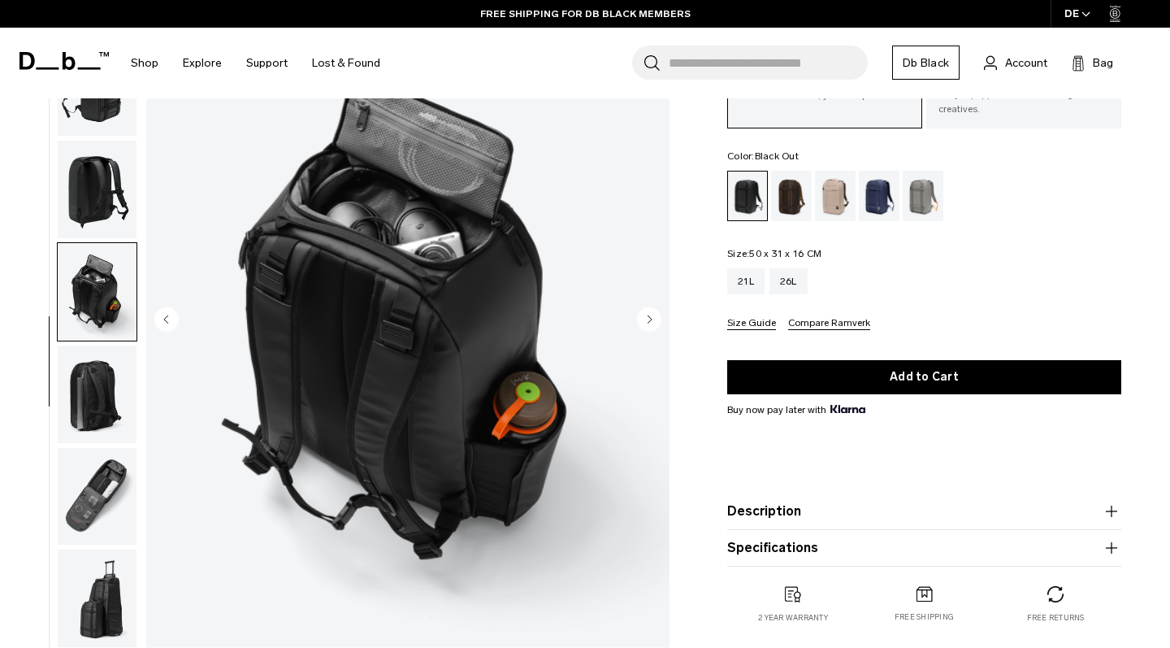
scroll to position [0, 0]
click at [114, 401] on img "button" at bounding box center [97, 394] width 79 height 98
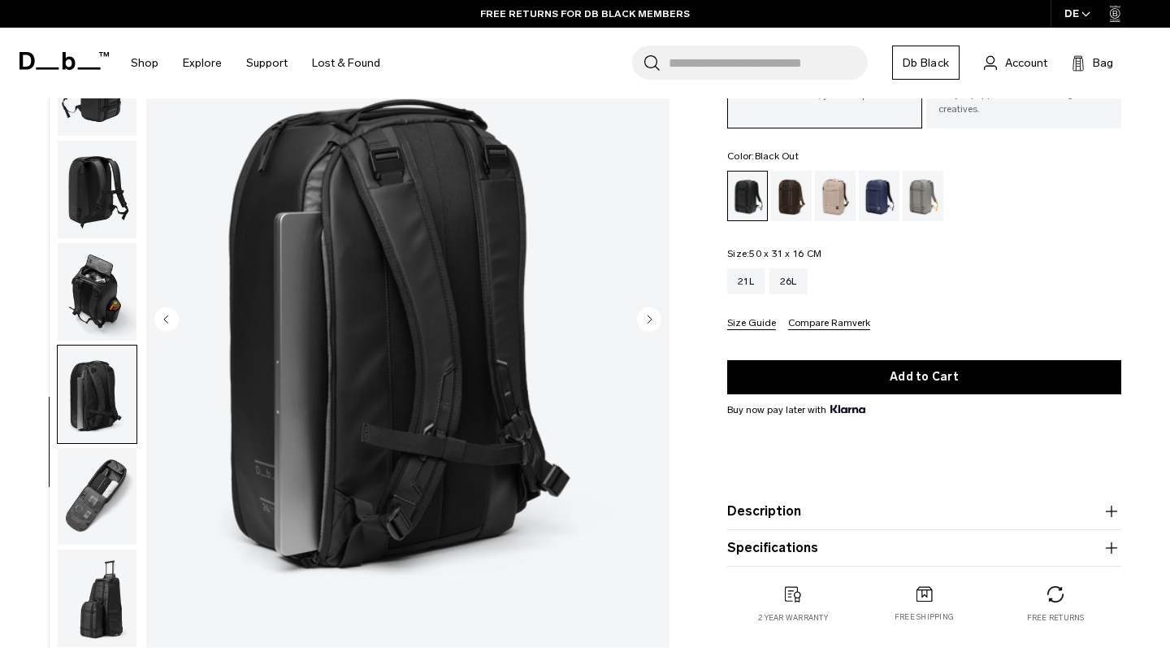
click at [102, 489] on img "button" at bounding box center [97, 496] width 79 height 98
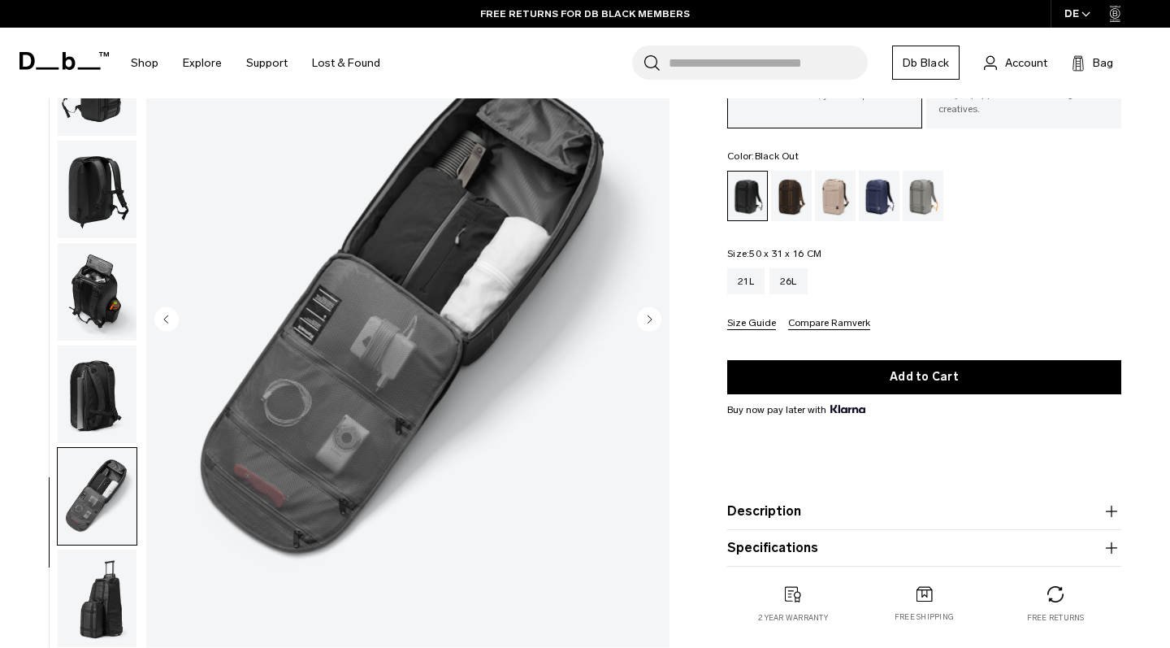
click at [119, 602] on img "button" at bounding box center [97, 598] width 79 height 98
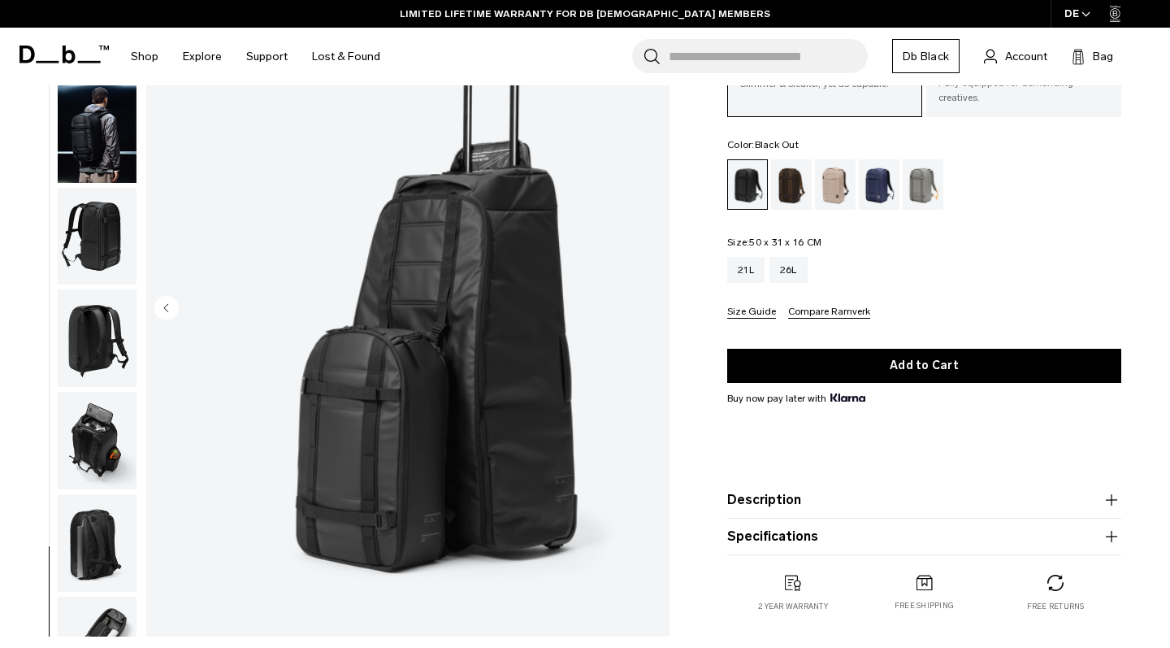
click at [92, 225] on img "button" at bounding box center [97, 236] width 79 height 98
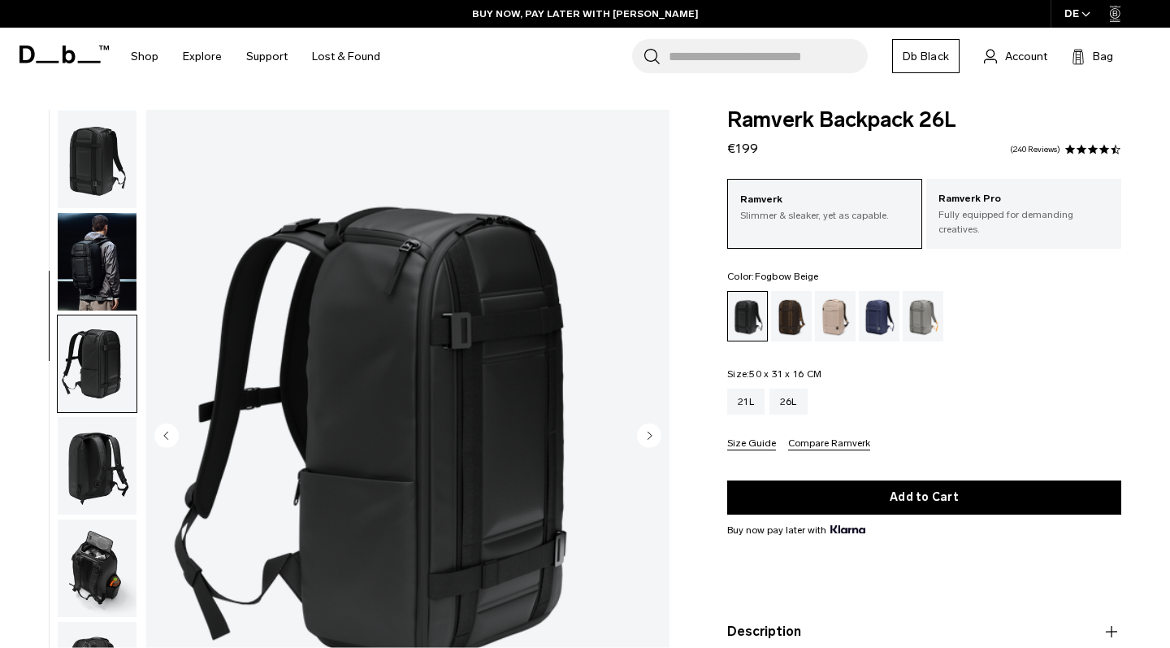
click at [830, 296] on div "Fogbow Beige" at bounding box center [835, 316] width 41 height 50
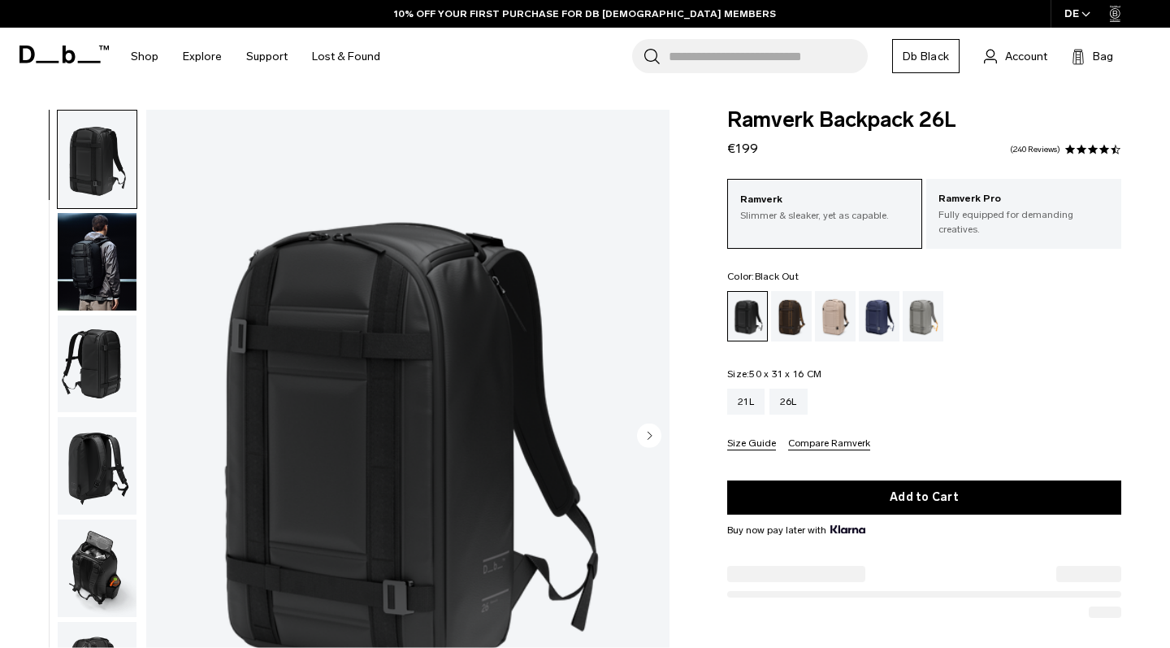
click at [628, 647] on img "1 / 8" at bounding box center [407, 436] width 523 height 653
click at [0, 0] on p "01 / 08" at bounding box center [0, 0] width 0 height 0
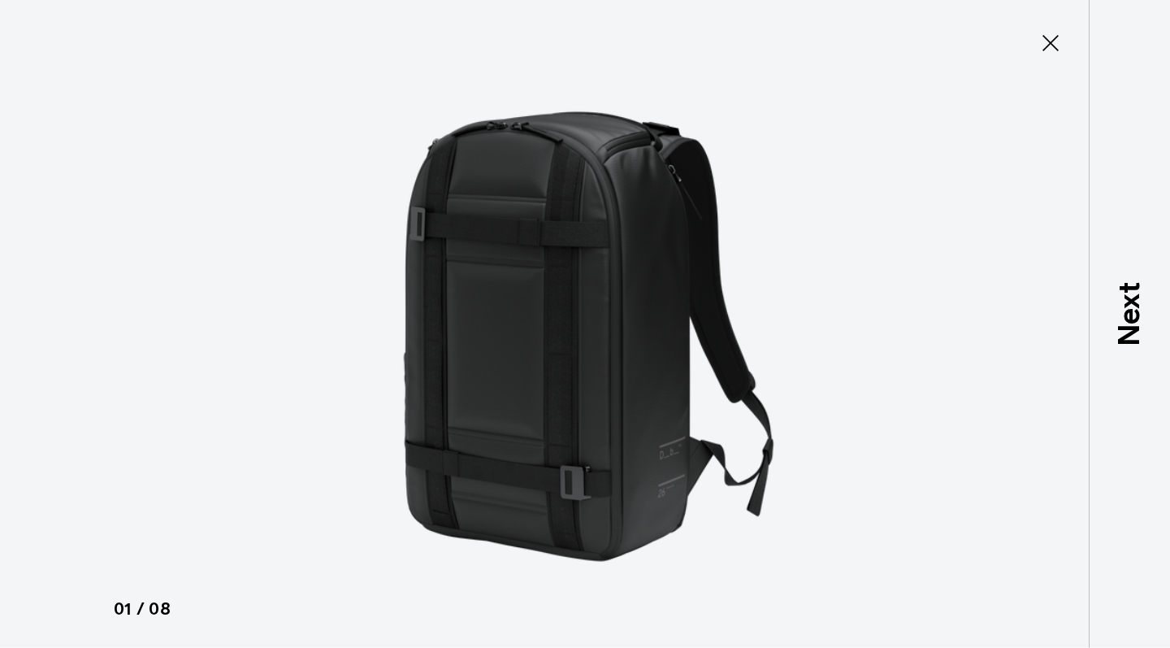
click at [993, 213] on div at bounding box center [585, 324] width 1170 height 648
click at [1046, 37] on icon at bounding box center [1051, 43] width 16 height 16
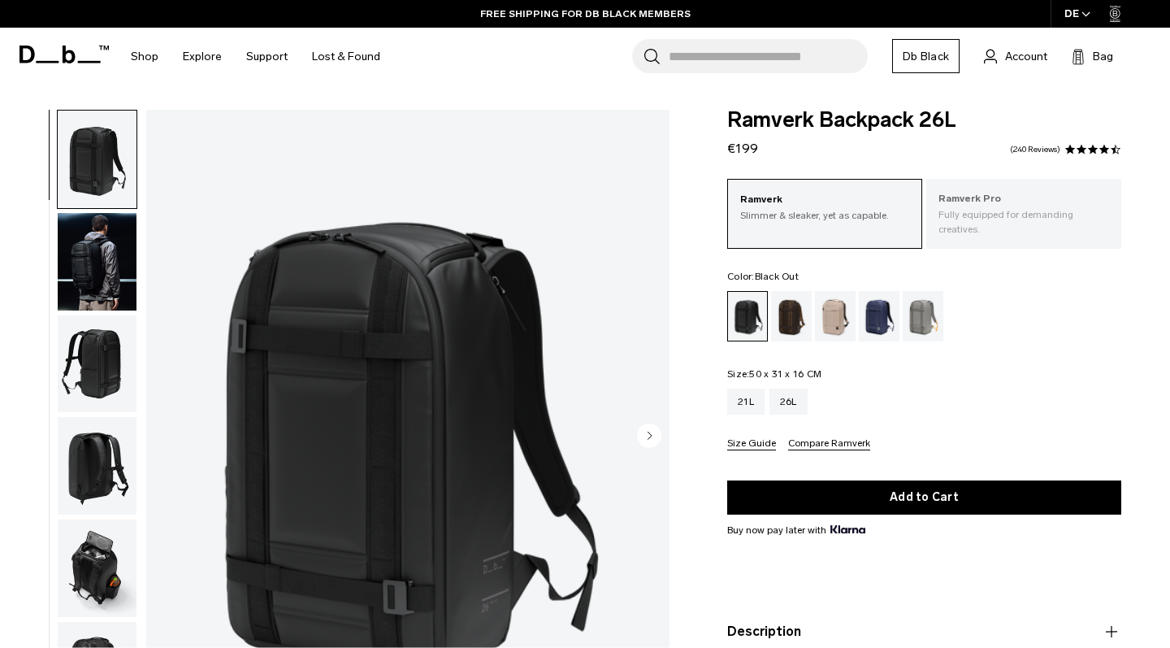
click at [983, 192] on p "Ramverk Pro" at bounding box center [1024, 199] width 171 height 16
click at [78, 391] on img "button" at bounding box center [97, 364] width 79 height 98
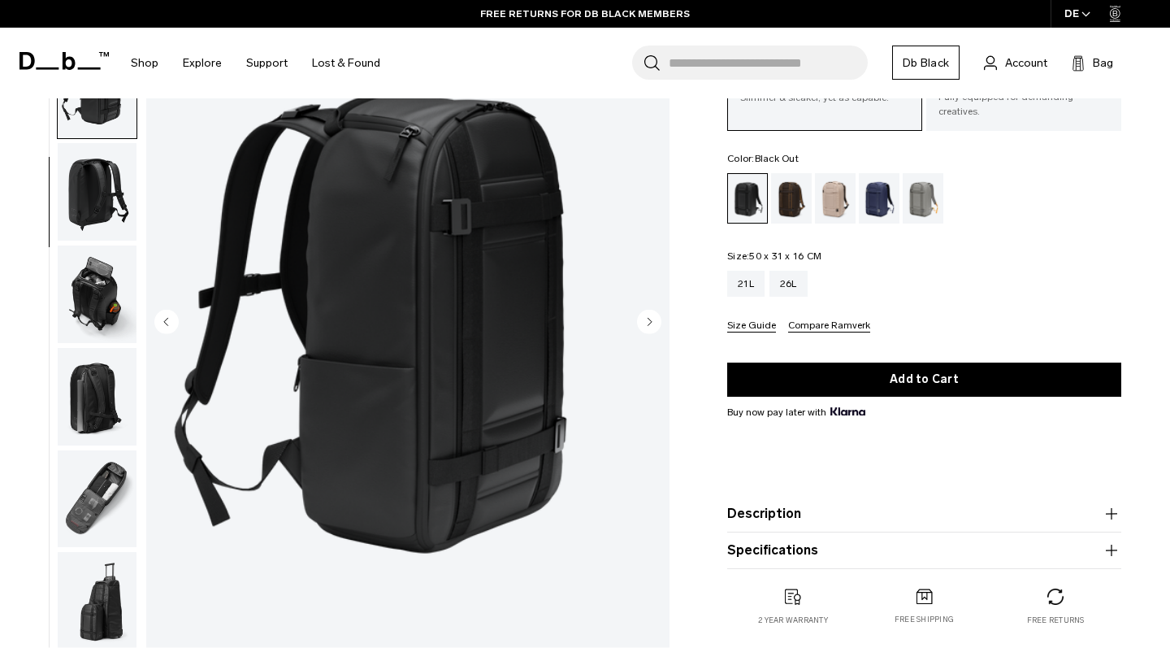
scroll to position [119, 0]
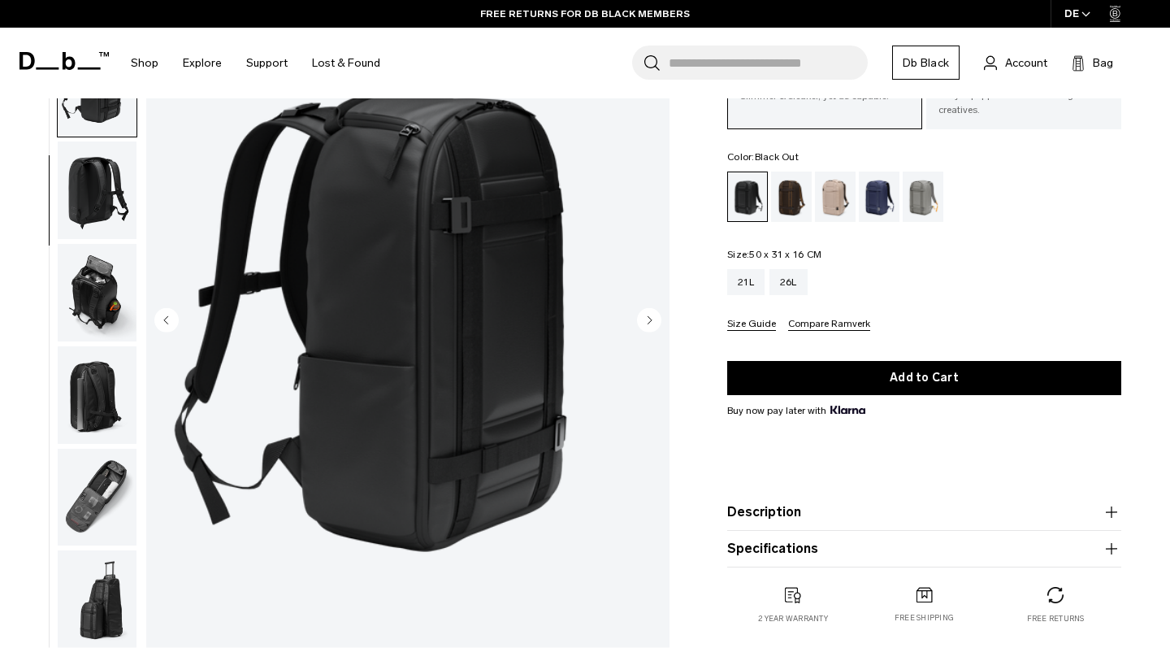
click at [89, 384] on img "button" at bounding box center [97, 395] width 79 height 98
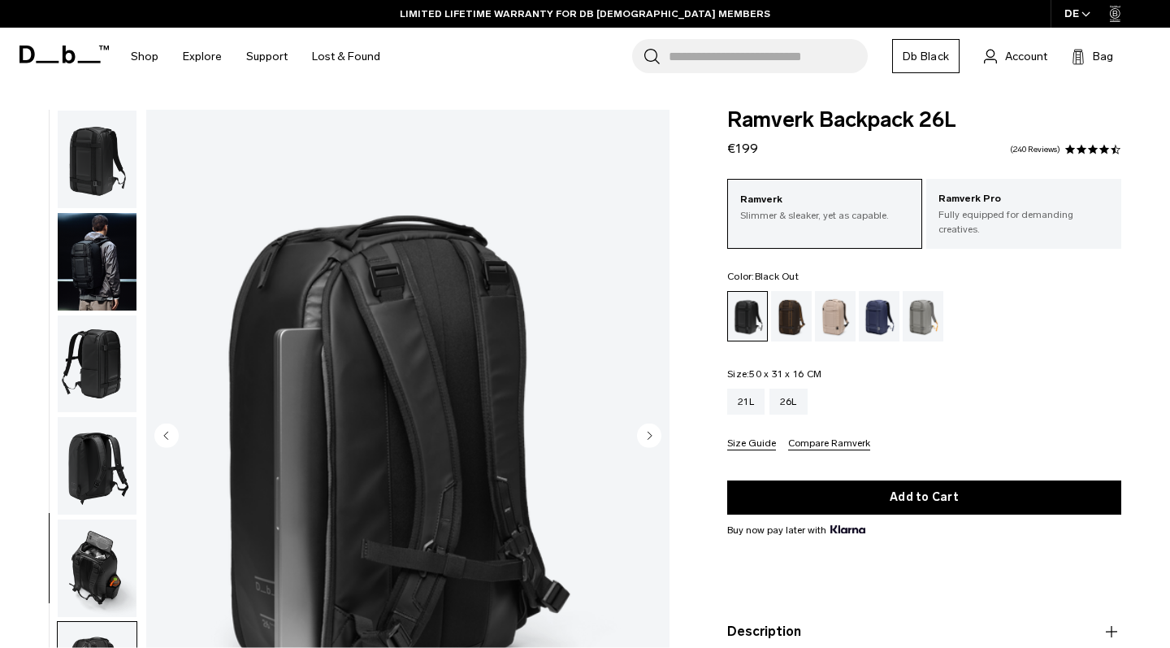
scroll to position [0, 0]
click at [102, 287] on img "button" at bounding box center [97, 262] width 79 height 98
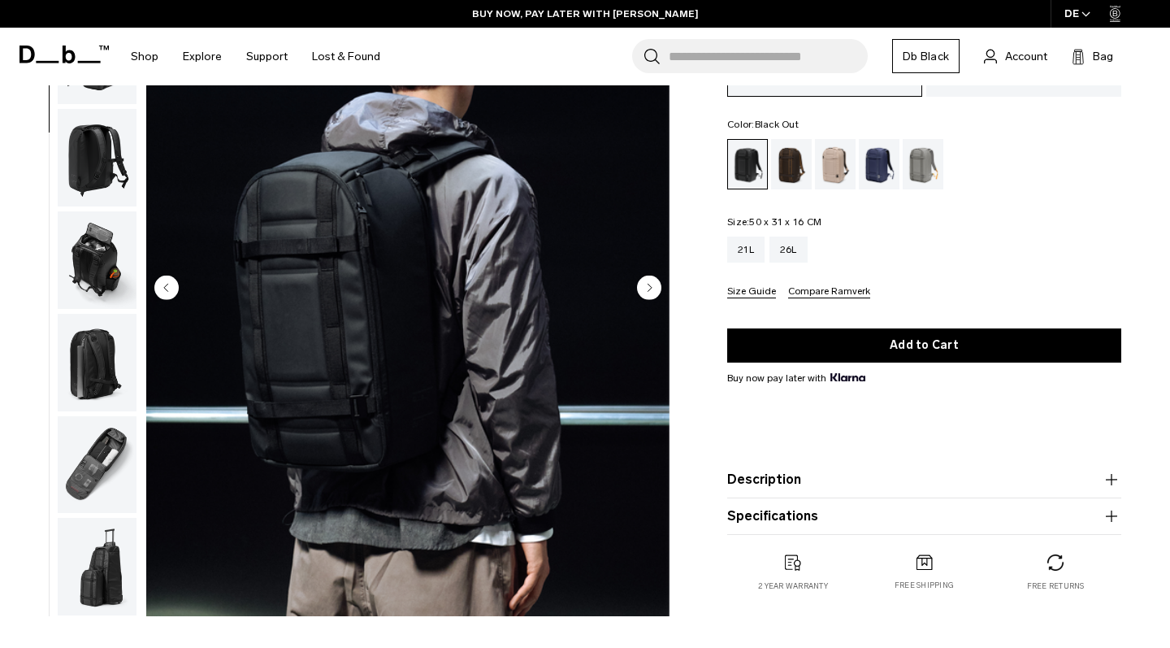
scroll to position [156, 0]
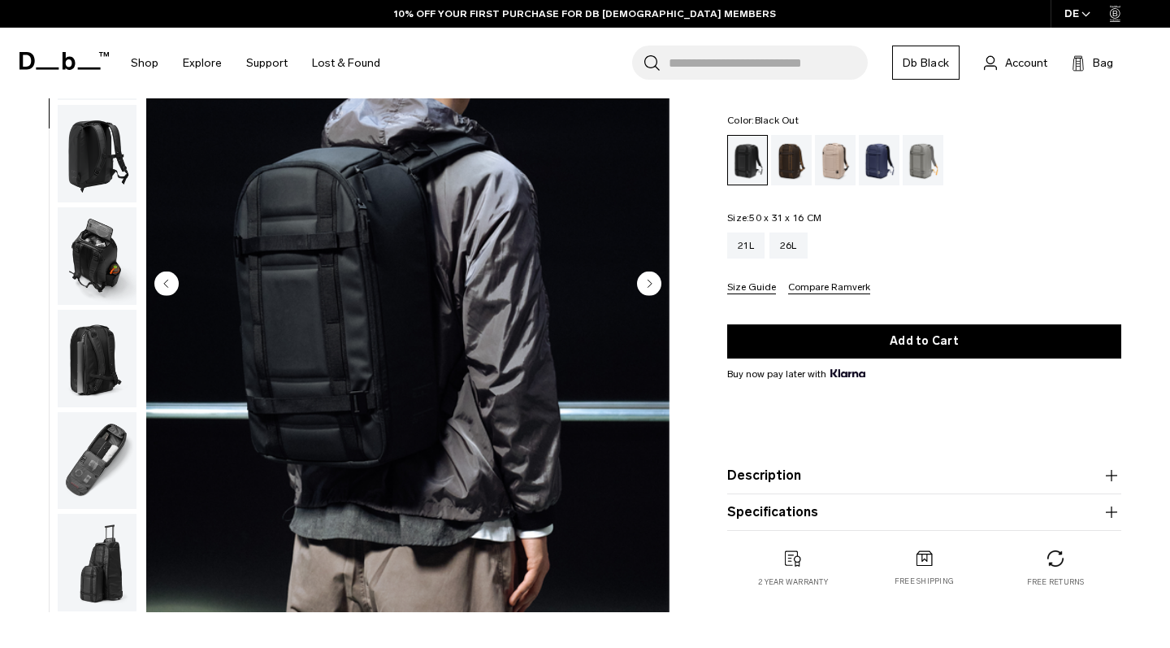
click at [72, 226] on img "button" at bounding box center [97, 256] width 79 height 98
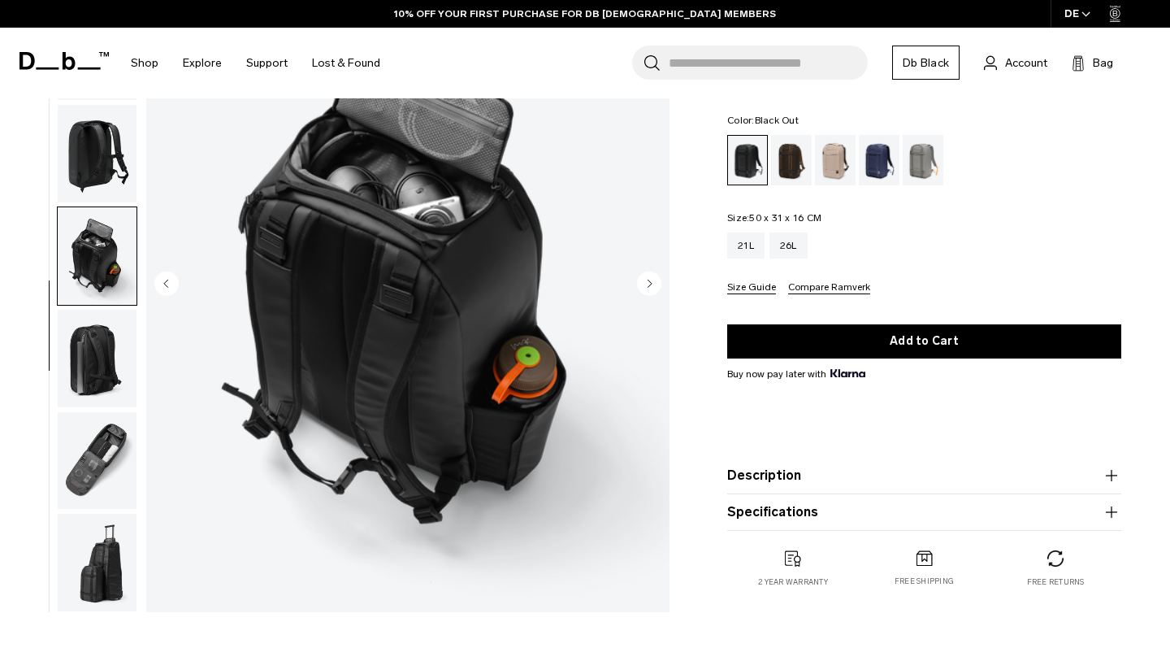
click at [822, 519] on product-accordion "Specifications Volume 26 Litres Dimensions 50 x 31 x 16 CM (H x W x D) Weight 1…" at bounding box center [924, 512] width 394 height 37
click at [801, 505] on button "Specifications" at bounding box center [924, 512] width 394 height 20
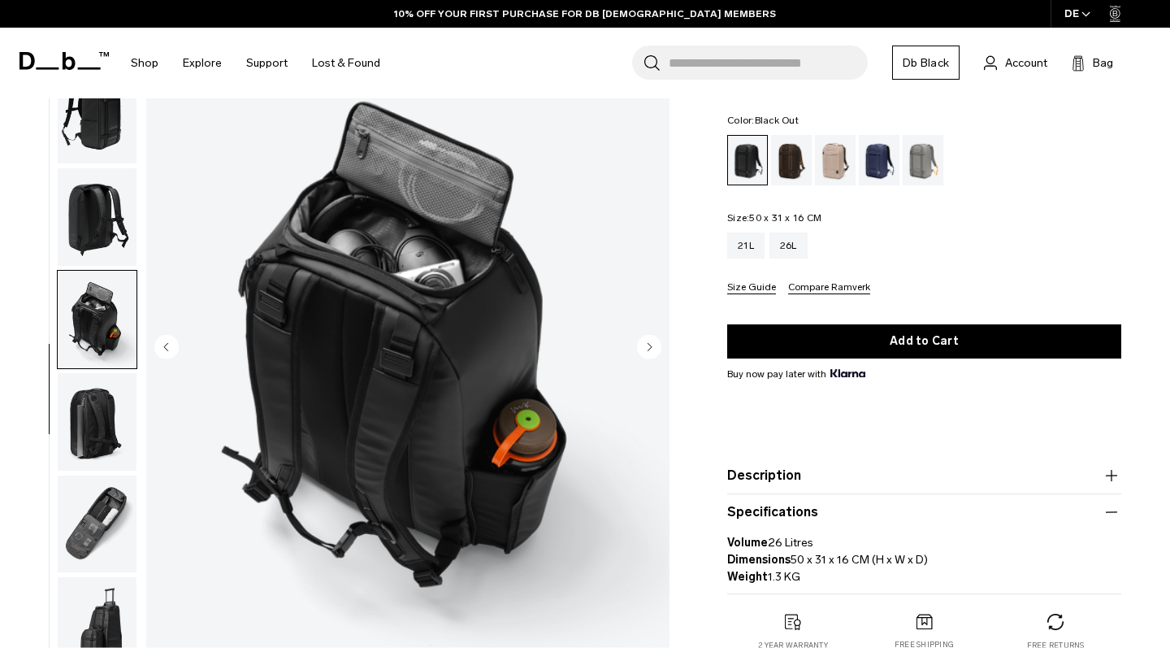
click at [782, 466] on button "Description" at bounding box center [924, 476] width 394 height 20
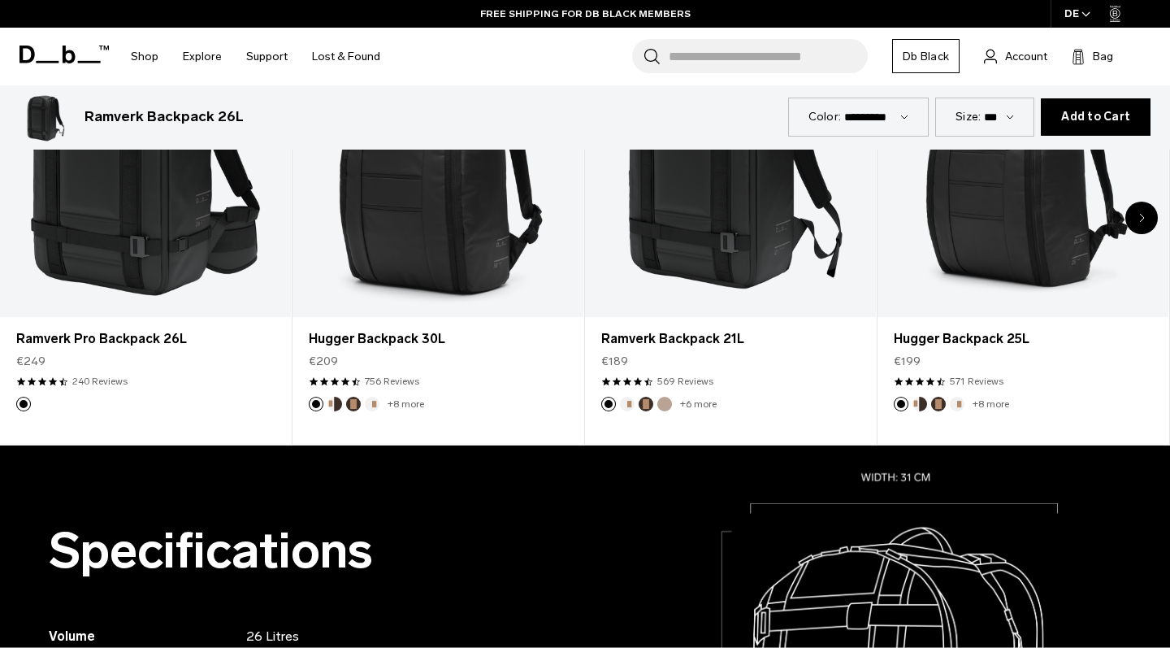
scroll to position [1092, 0]
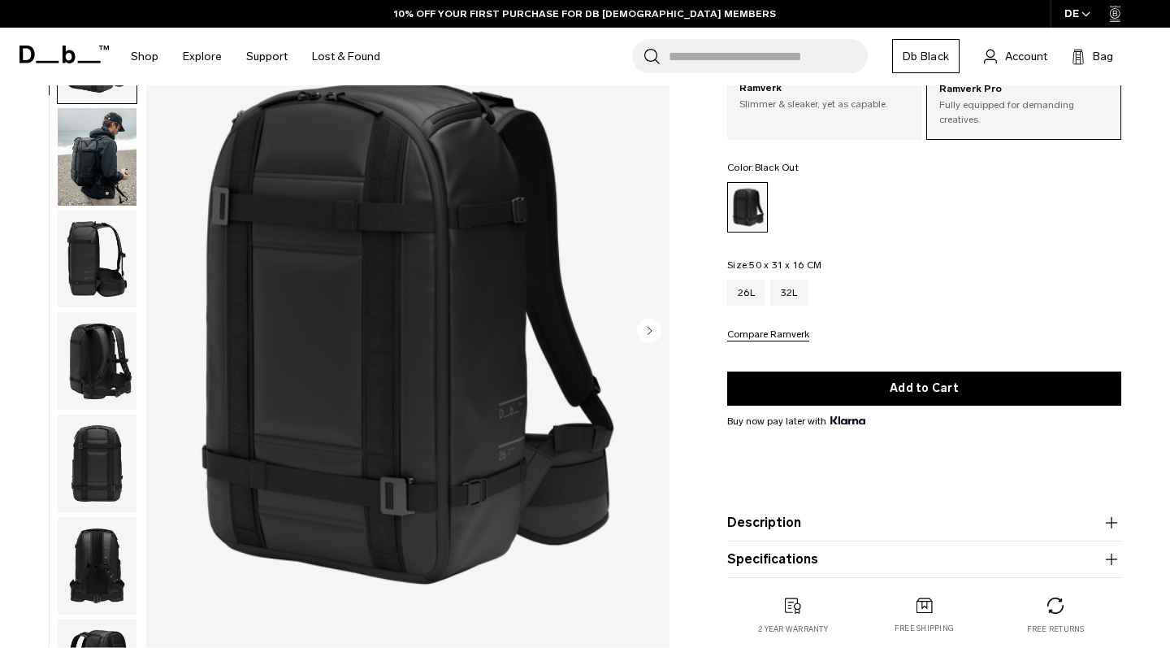
scroll to position [-5, 0]
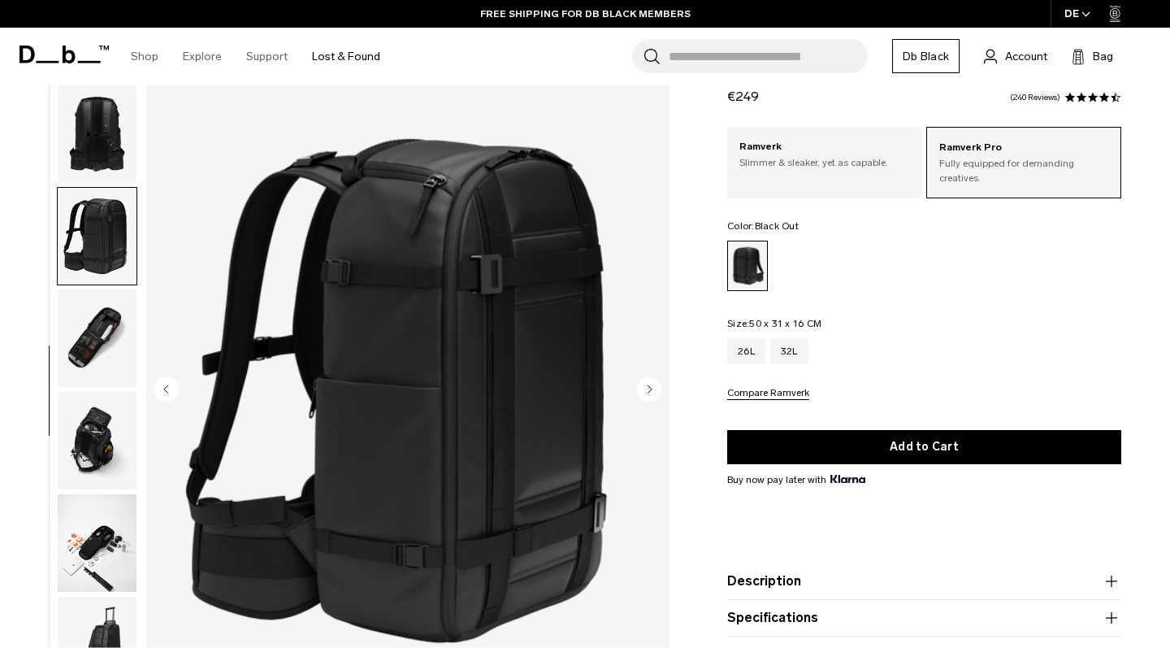
scroll to position [50, 0]
